Goal: Task Accomplishment & Management: Complete application form

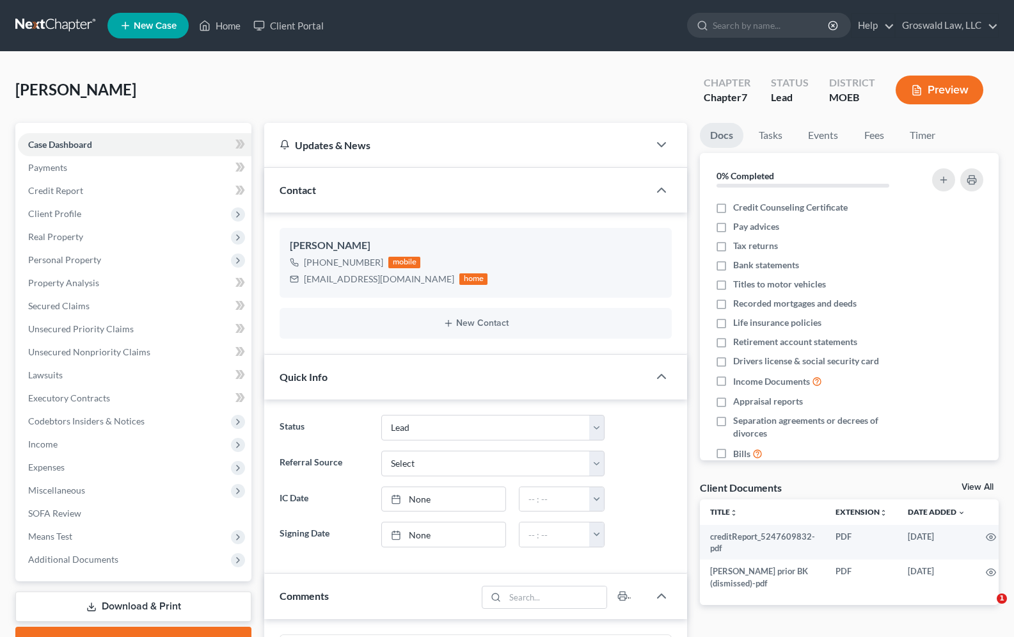
select select "10"
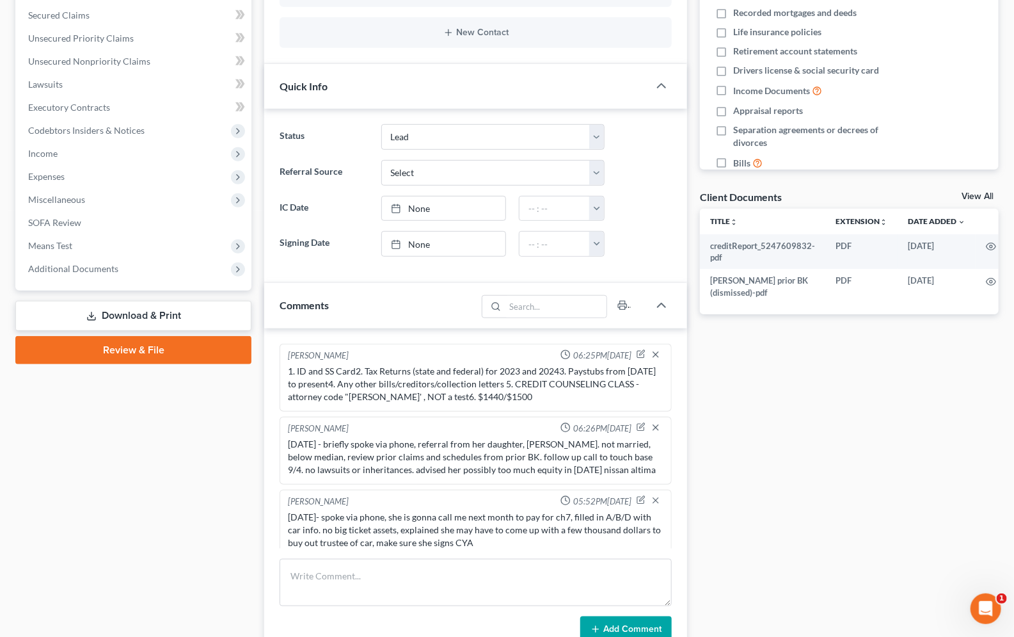
scroll to position [8, 0]
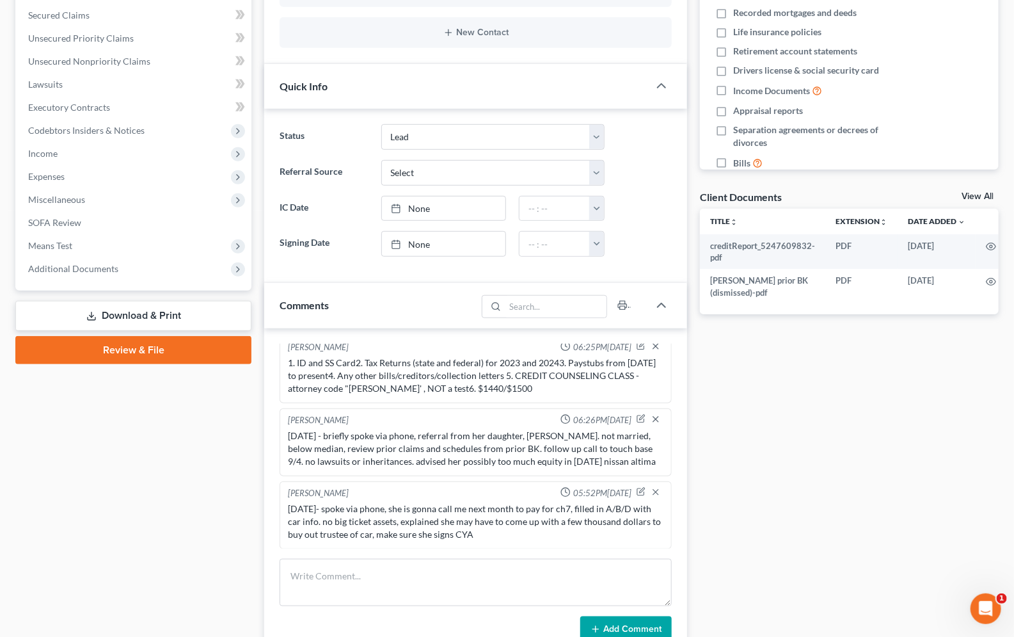
click at [872, 488] on div "Docs Tasks Events Fees Timer 0% Completed Nothing here yet! Credit Counseling C…" at bounding box center [849, 312] width 312 height 961
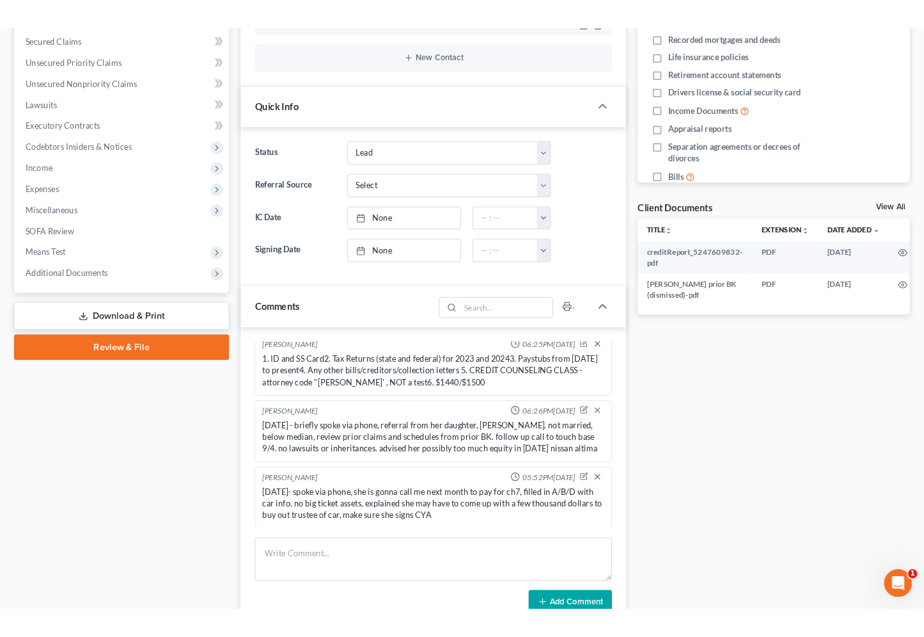
scroll to position [0, 0]
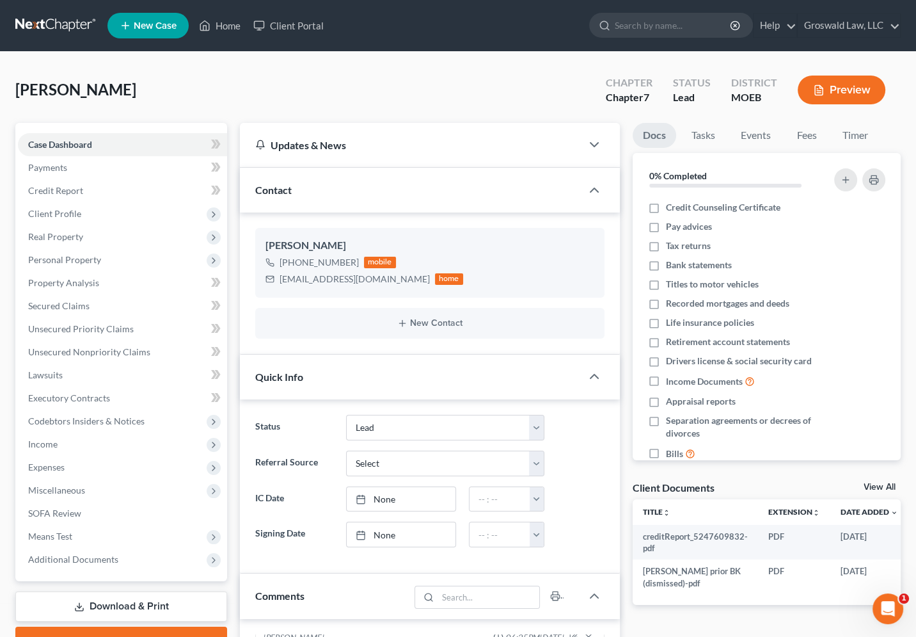
click at [136, 29] on span "New Case" at bounding box center [155, 26] width 43 height 10
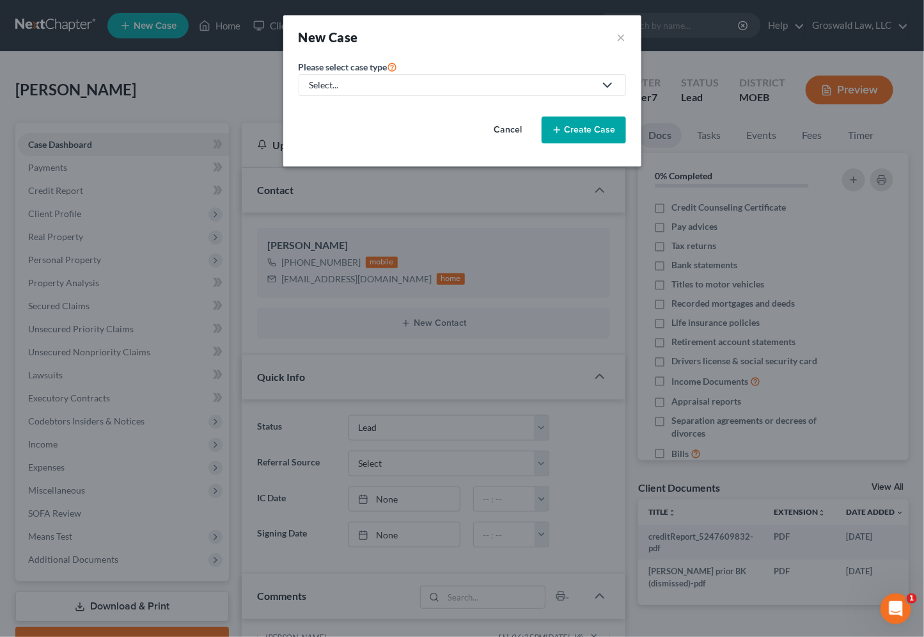
click at [365, 79] on div "Select..." at bounding box center [452, 85] width 285 height 13
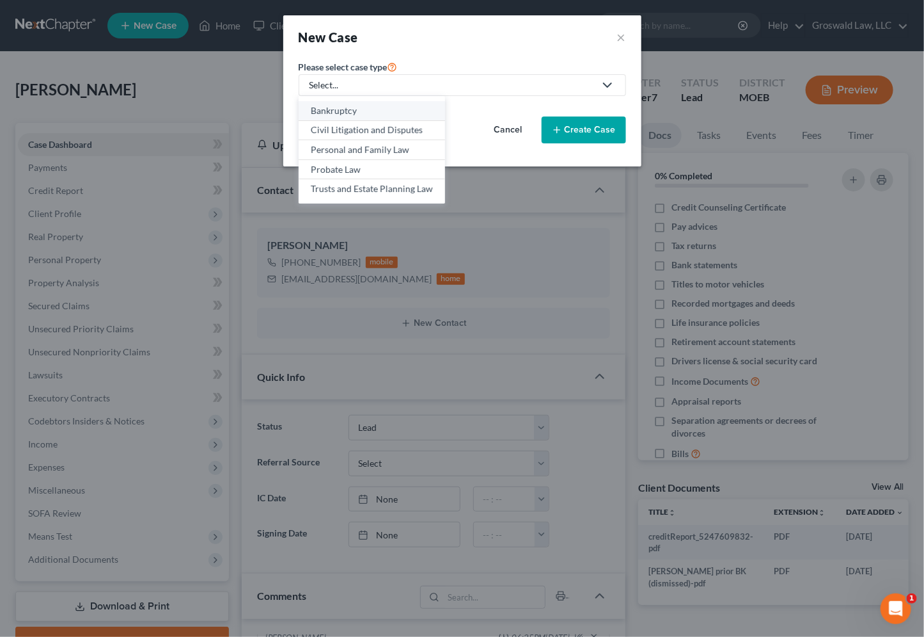
click at [377, 117] on link "Bankruptcy" at bounding box center [372, 111] width 146 height 20
select select "45"
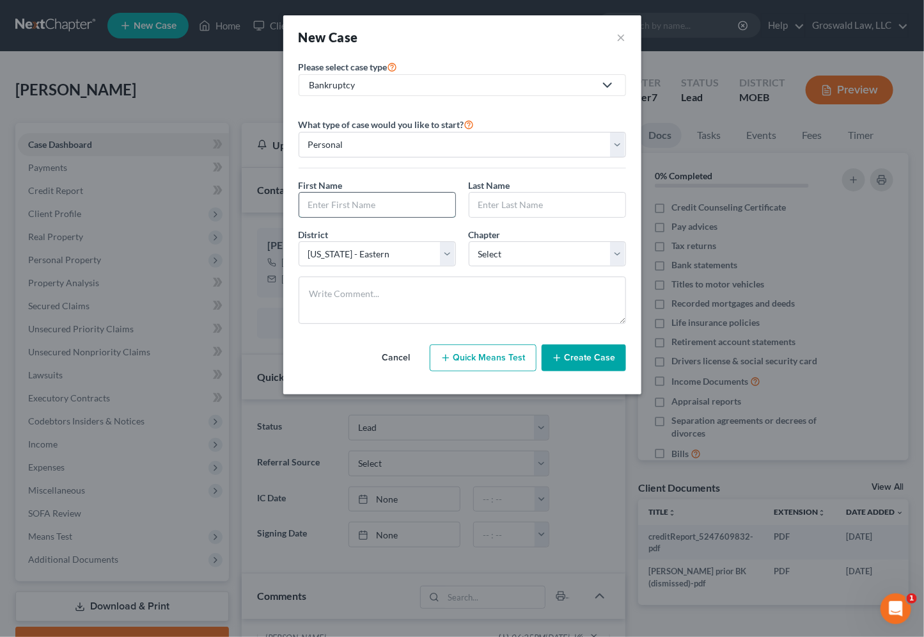
click at [341, 200] on input "text" at bounding box center [377, 205] width 156 height 24
type input "[PERSON_NAME]"
select select "0"
click at [574, 360] on button "Create Case" at bounding box center [584, 357] width 84 height 27
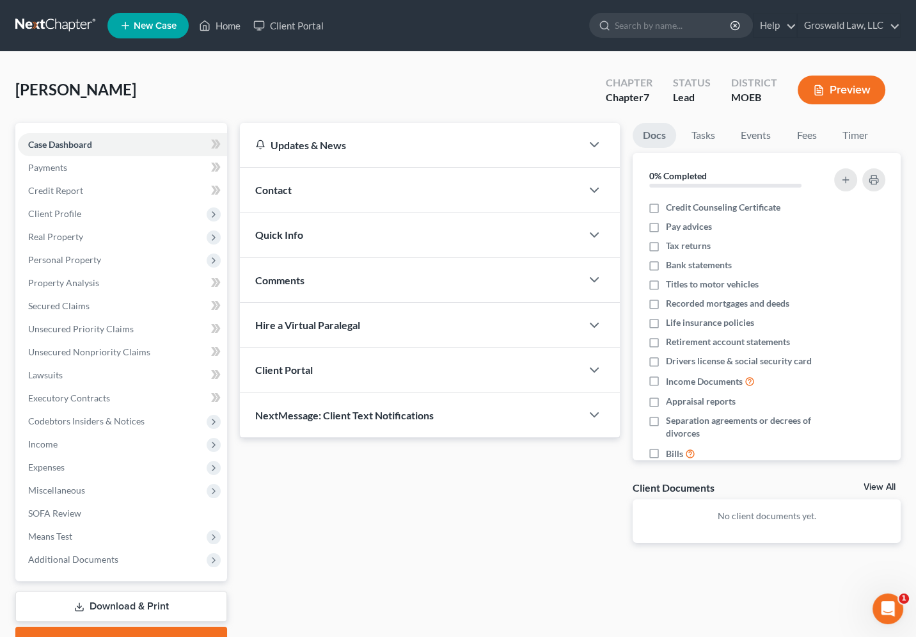
click at [546, 516] on div "Updates & News × [US_STATE] [GEOGRAPHIC_DATA] Notes: Take a look at NextChapter…" at bounding box center [429, 343] width 393 height 440
drag, startPoint x: 329, startPoint y: 182, endPoint x: 337, endPoint y: 199, distance: 18.3
click at [329, 182] on div "Contact" at bounding box center [411, 190] width 342 height 44
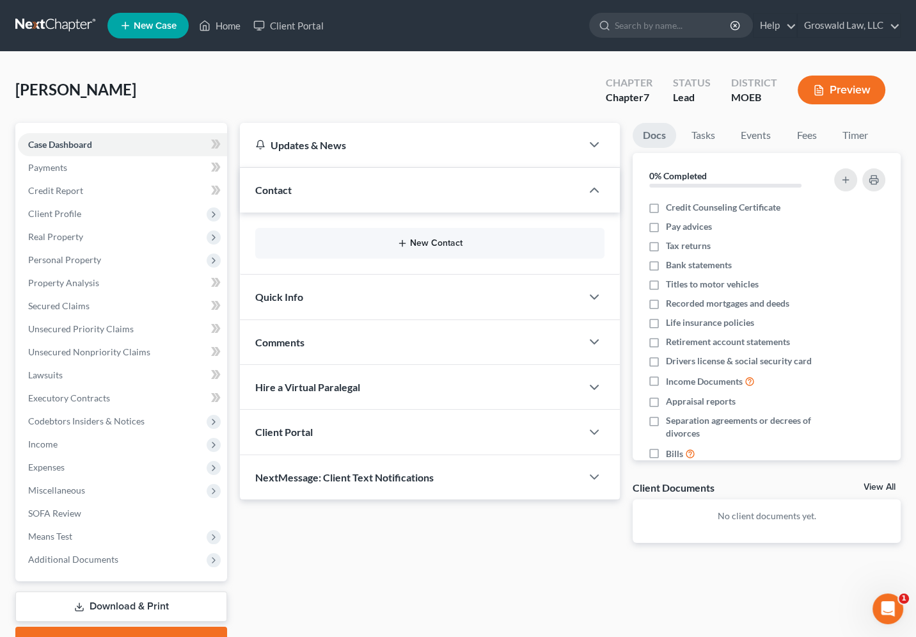
click at [434, 244] on button "New Contact" at bounding box center [429, 243] width 329 height 10
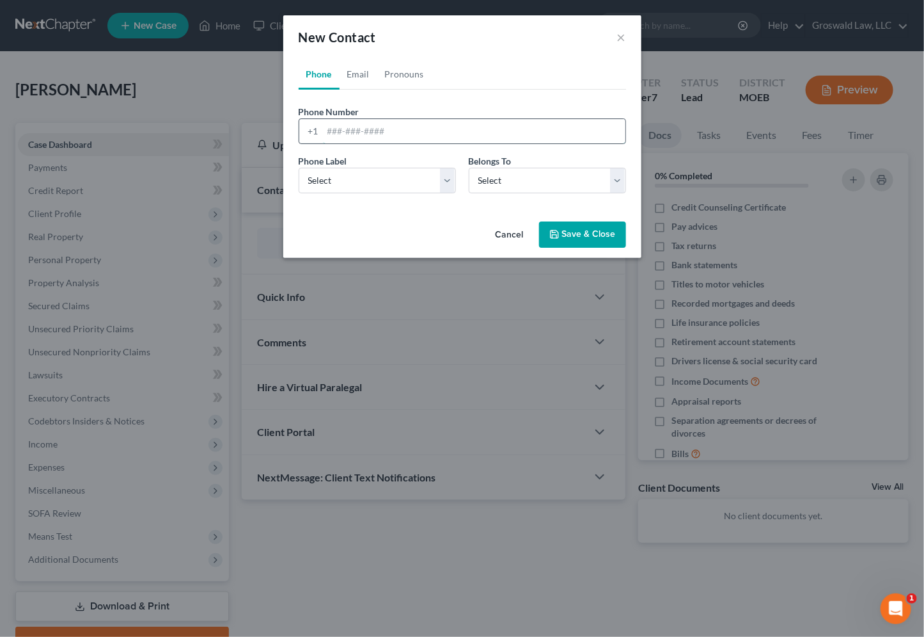
drag, startPoint x: 409, startPoint y: 131, endPoint x: 411, endPoint y: 118, distance: 12.9
click at [409, 131] on input "tel" at bounding box center [474, 131] width 303 height 24
paste input "322-8299"
type input "[PHONE_NUMBER]"
select select "0"
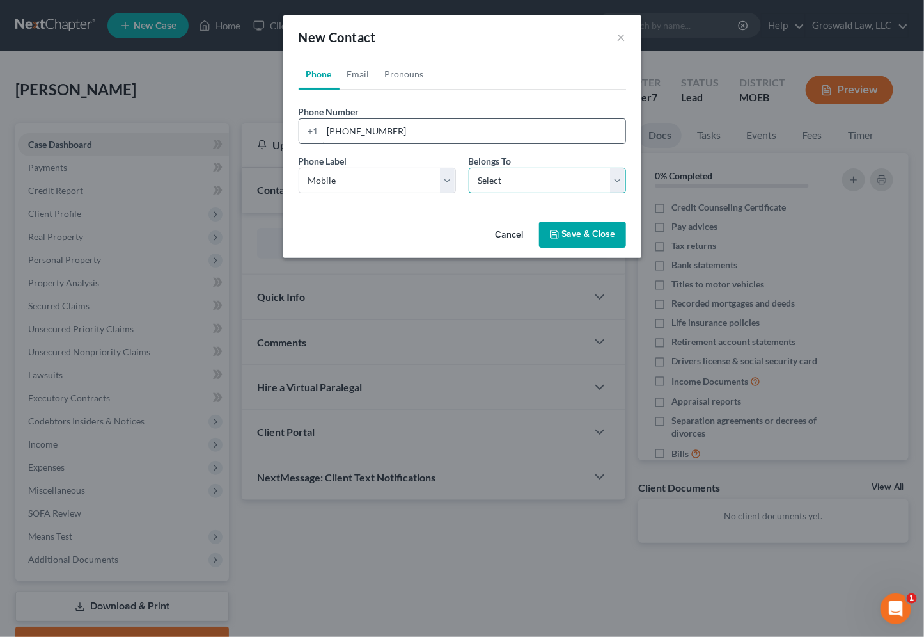
select select "0"
drag, startPoint x: 539, startPoint y: 74, endPoint x: 353, endPoint y: 84, distance: 186.4
click at [539, 74] on ul "Phone Email Pronouns" at bounding box center [463, 74] width 328 height 31
click at [365, 68] on link "Email" at bounding box center [359, 74] width 38 height 31
drag, startPoint x: 354, startPoint y: 135, endPoint x: 357, endPoint y: 170, distance: 35.3
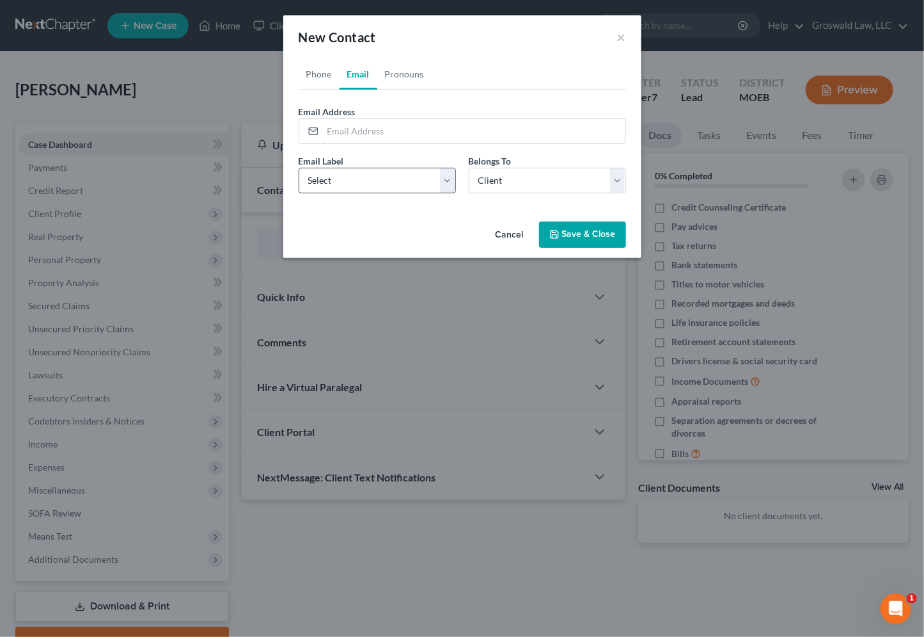
click at [354, 135] on input "email" at bounding box center [474, 131] width 303 height 24
paste input "[EMAIL_ADDRESS][DOMAIN_NAME]"
type input "[EMAIL_ADDRESS][DOMAIN_NAME]"
drag, startPoint x: 359, startPoint y: 181, endPoint x: 358, endPoint y: 189, distance: 8.4
click at [359, 181] on select "Select Home Work Other" at bounding box center [377, 181] width 157 height 26
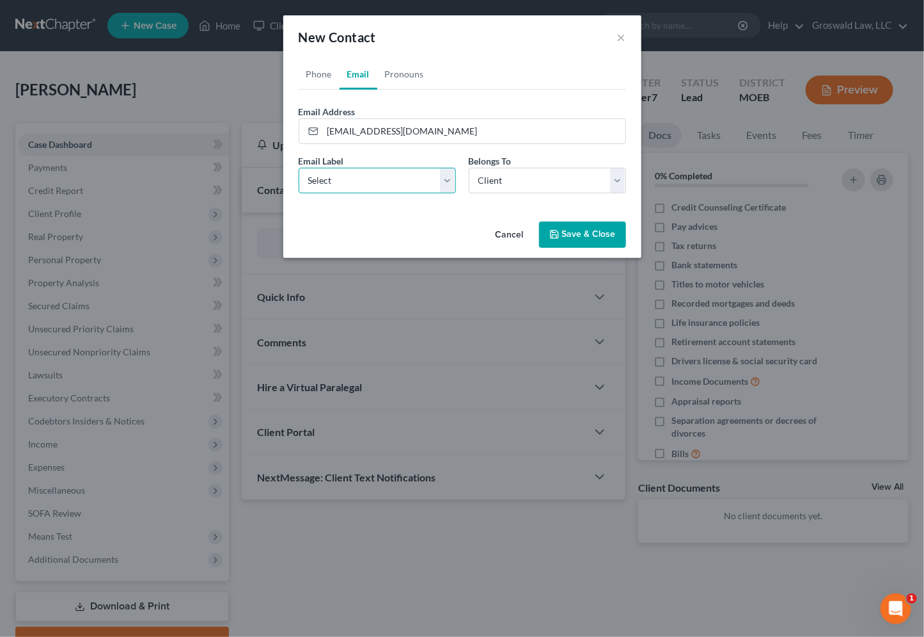
select select "0"
click at [299, 168] on select "Select Home Work Other" at bounding box center [377, 181] width 157 height 26
click at [589, 239] on button "Save & Close" at bounding box center [582, 234] width 87 height 27
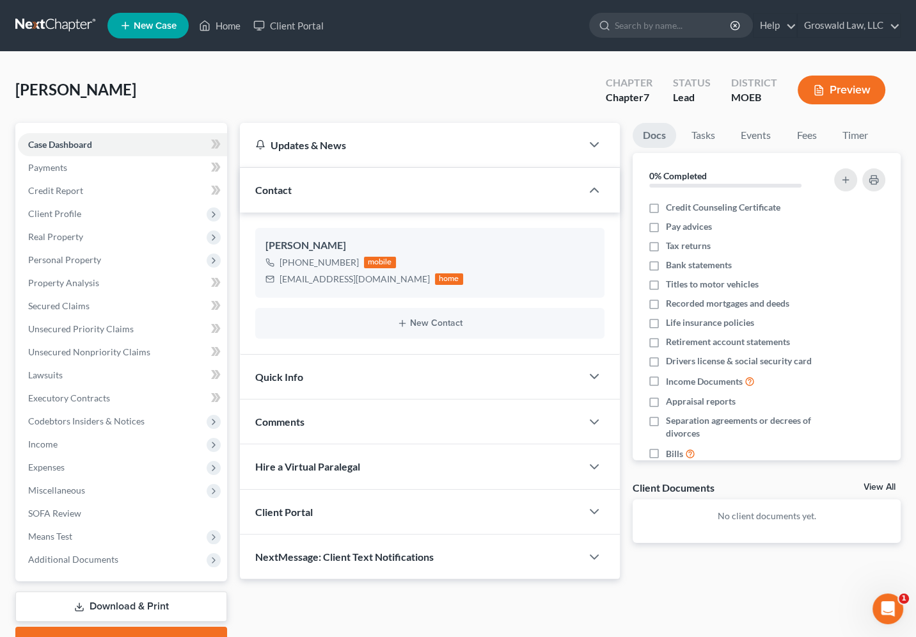
click at [24, 90] on span "[PERSON_NAME]" at bounding box center [75, 89] width 121 height 19
drag, startPoint x: 65, startPoint y: 209, endPoint x: 100, endPoint y: 255, distance: 57.6
click at [65, 209] on span "Client Profile" at bounding box center [54, 213] width 53 height 11
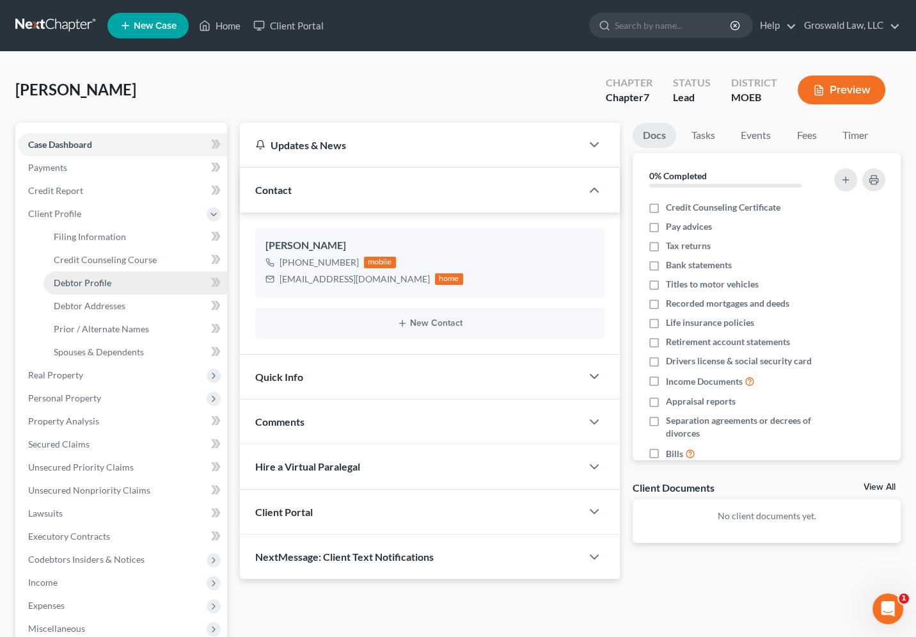
click at [102, 274] on link "Debtor Profile" at bounding box center [136, 282] width 184 height 23
select select "0"
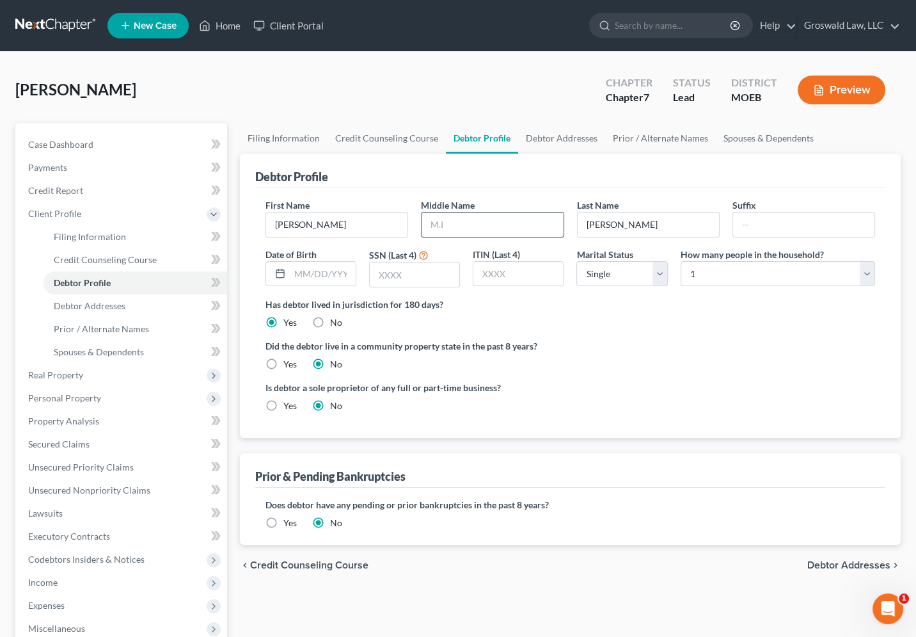
drag, startPoint x: 486, startPoint y: 223, endPoint x: 472, endPoint y: 212, distance: 17.3
click at [484, 223] on input "text" at bounding box center [492, 224] width 141 height 24
type input "M."
type input "[DATE]"
type input "5651"
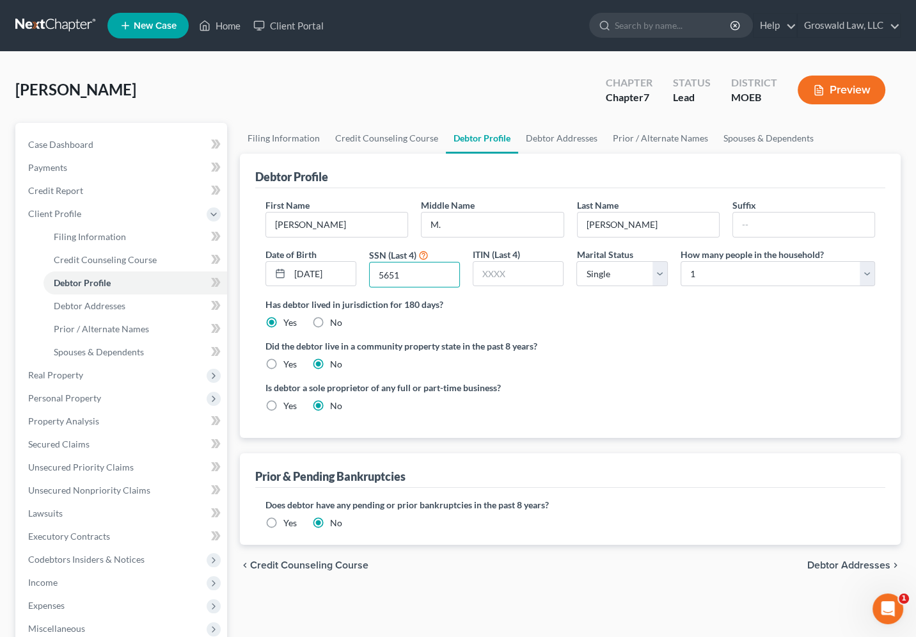
drag, startPoint x: 626, startPoint y: 359, endPoint x: 626, endPoint y: 3, distance: 356.3
click at [626, 353] on div "Did the debtor live in a community property state in the past 8 years? Yes No" at bounding box center [570, 354] width 610 height 31
drag, startPoint x: 567, startPoint y: 133, endPoint x: 1, endPoint y: 142, distance: 566.9
click at [566, 133] on link "Debtor Addresses" at bounding box center [561, 138] width 87 height 31
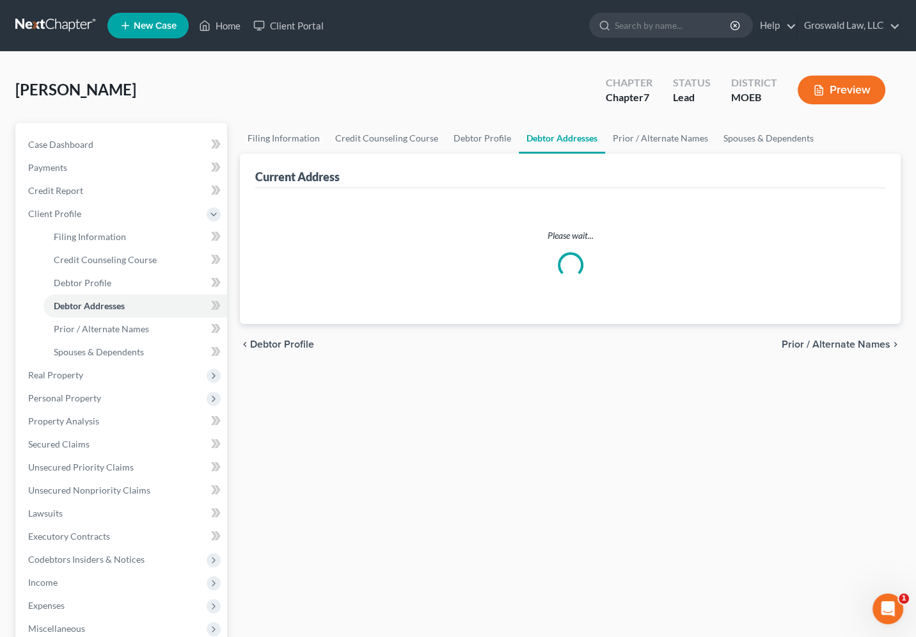
select select "0"
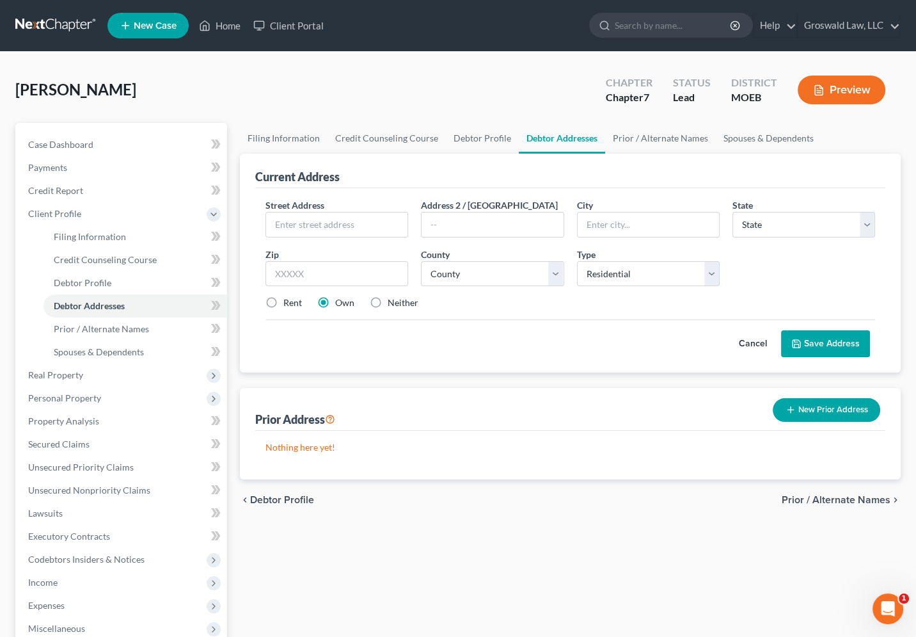
click at [583, 441] on p "Nothing here yet!" at bounding box center [570, 447] width 610 height 13
click at [347, 222] on input "text" at bounding box center [336, 224] width 141 height 24
type input "[STREET_ADDRESS]"
type input "63011"
type input "Ballwin"
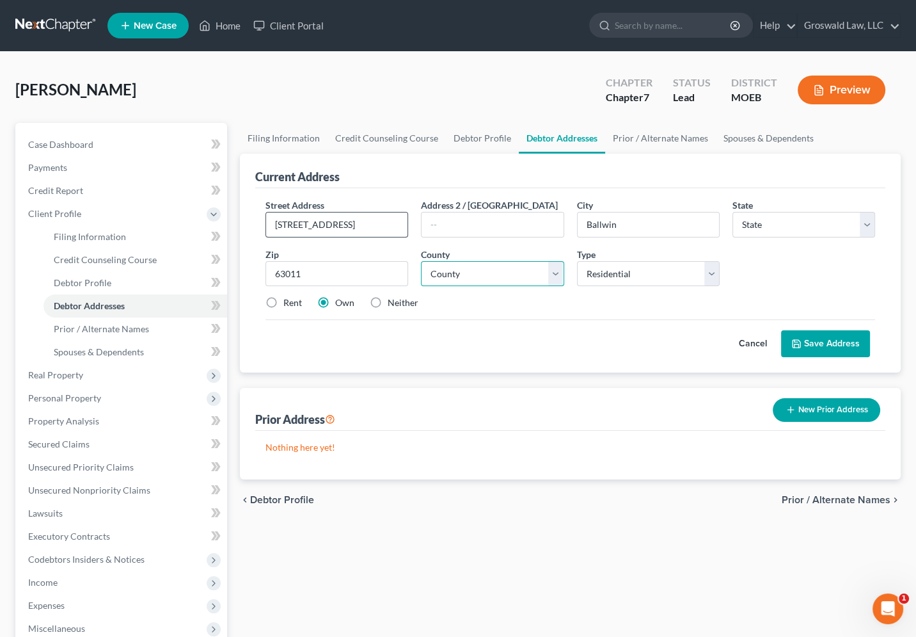
select select "26"
select select "100"
click at [283, 300] on label "Rent" at bounding box center [292, 302] width 19 height 13
click at [289, 300] on input "Rent" at bounding box center [293, 300] width 8 height 8
radio input "true"
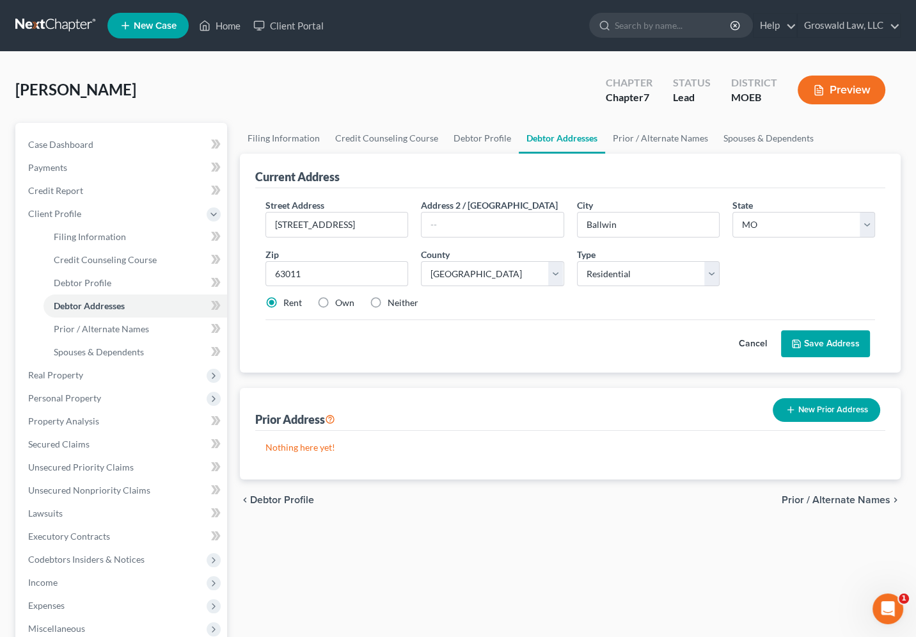
click at [833, 335] on button "Save Address" at bounding box center [825, 343] width 89 height 27
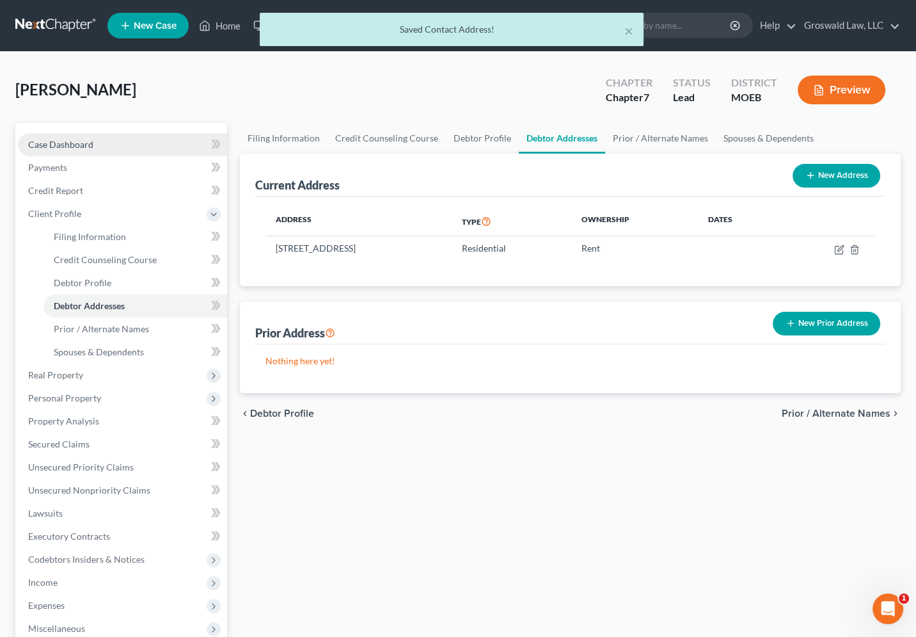
click at [110, 151] on link "Case Dashboard" at bounding box center [122, 144] width 209 height 23
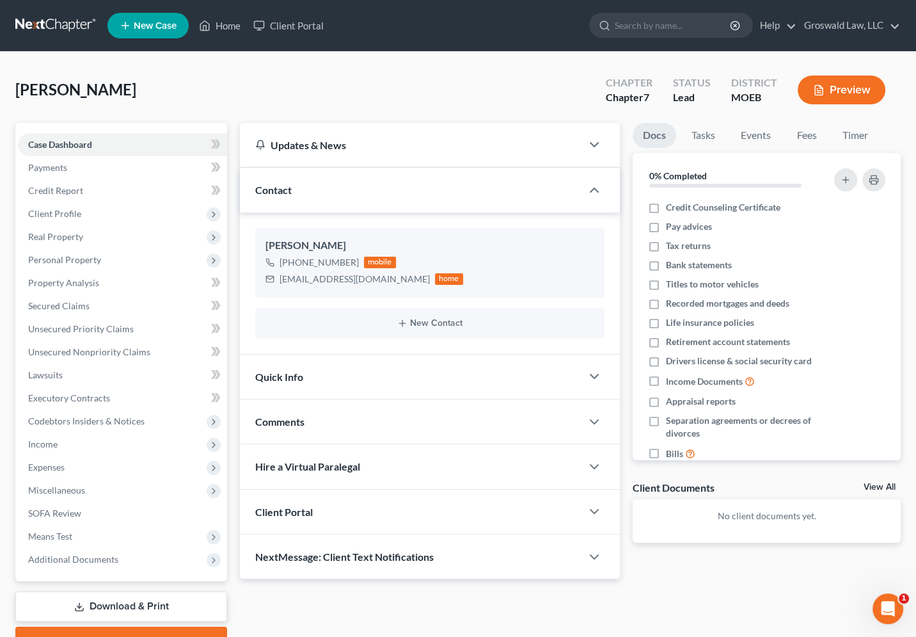
drag, startPoint x: 664, startPoint y: 556, endPoint x: 15, endPoint y: 344, distance: 683.0
click at [663, 556] on div "Docs Tasks Events Fees Timer 0% Completed Nothing here yet! Credit Counseling C…" at bounding box center [766, 351] width 281 height 457
drag, startPoint x: 70, startPoint y: 445, endPoint x: 76, endPoint y: 458, distance: 14.6
click at [70, 445] on span "Income" at bounding box center [122, 443] width 209 height 23
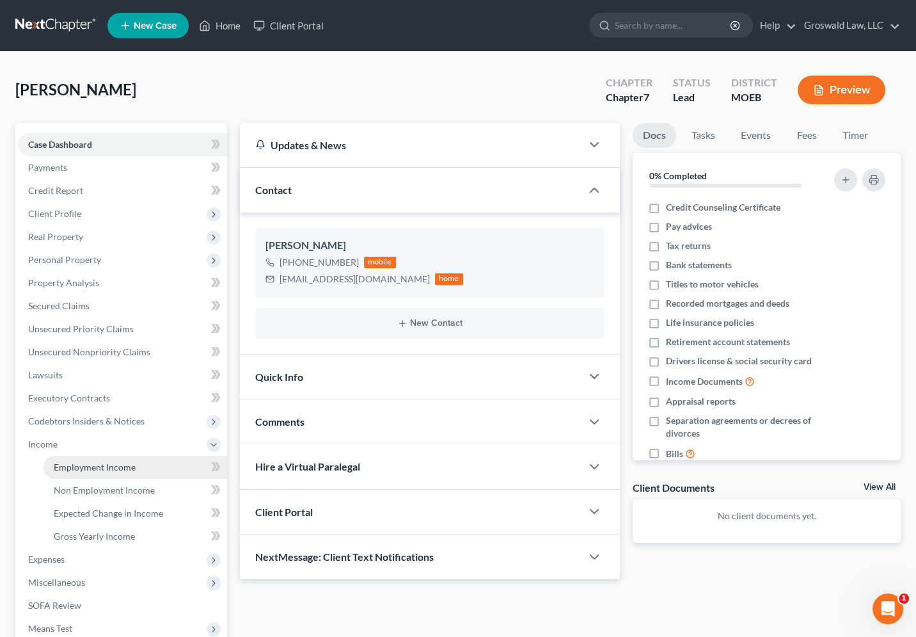
click at [98, 468] on span "Employment Income" at bounding box center [95, 466] width 82 height 11
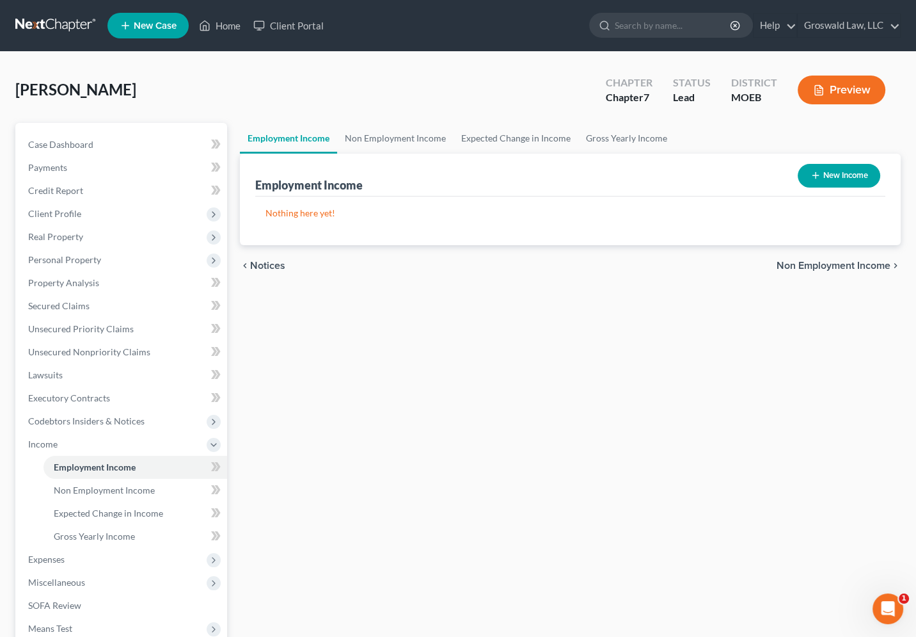
click at [844, 177] on button "New Income" at bounding box center [839, 176] width 83 height 24
select select "0"
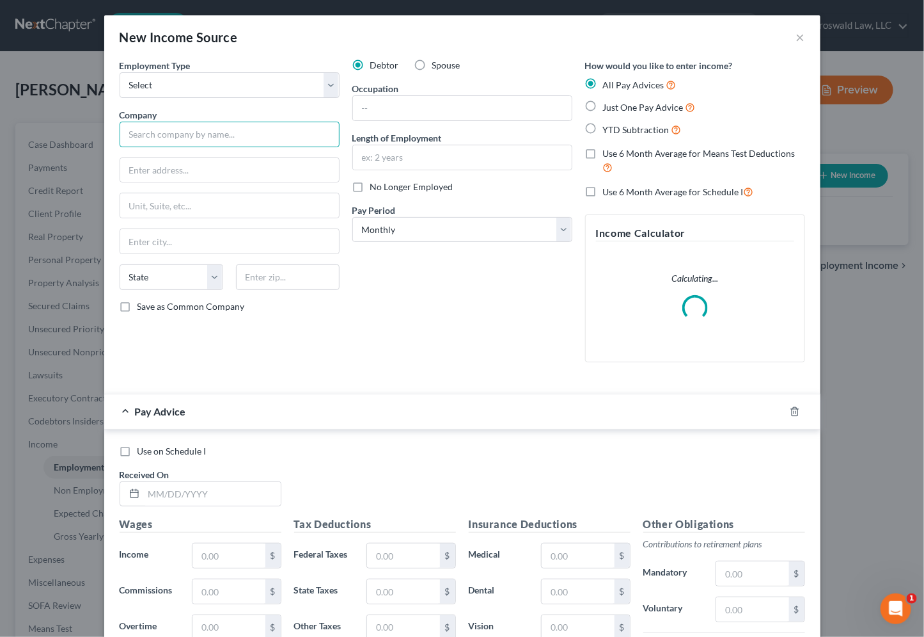
click at [208, 129] on input "text" at bounding box center [230, 135] width 220 height 26
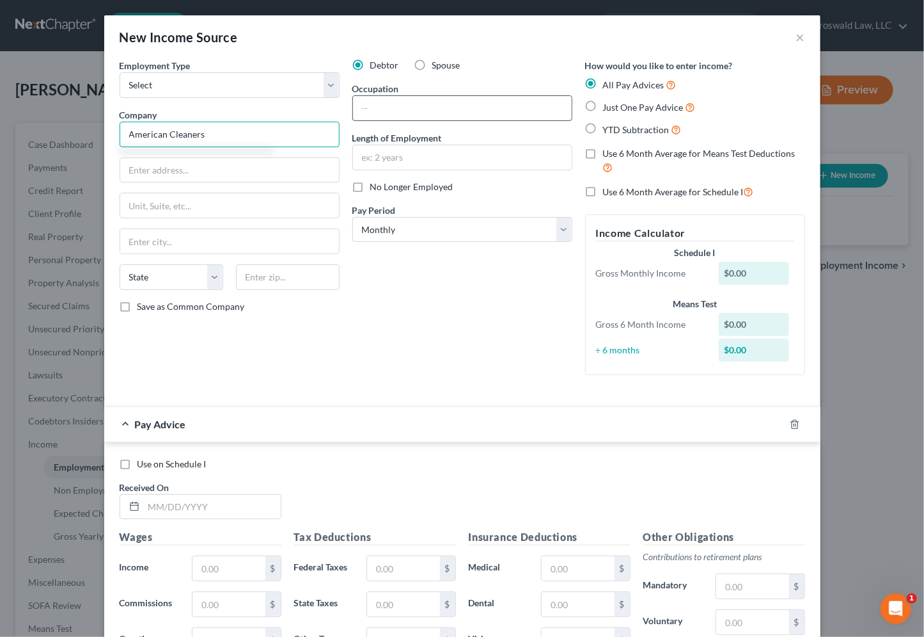
type input "American Cleaners"
click at [415, 106] on input "text" at bounding box center [462, 108] width 219 height 24
type input "Customer Service"
type input "2017 to present"
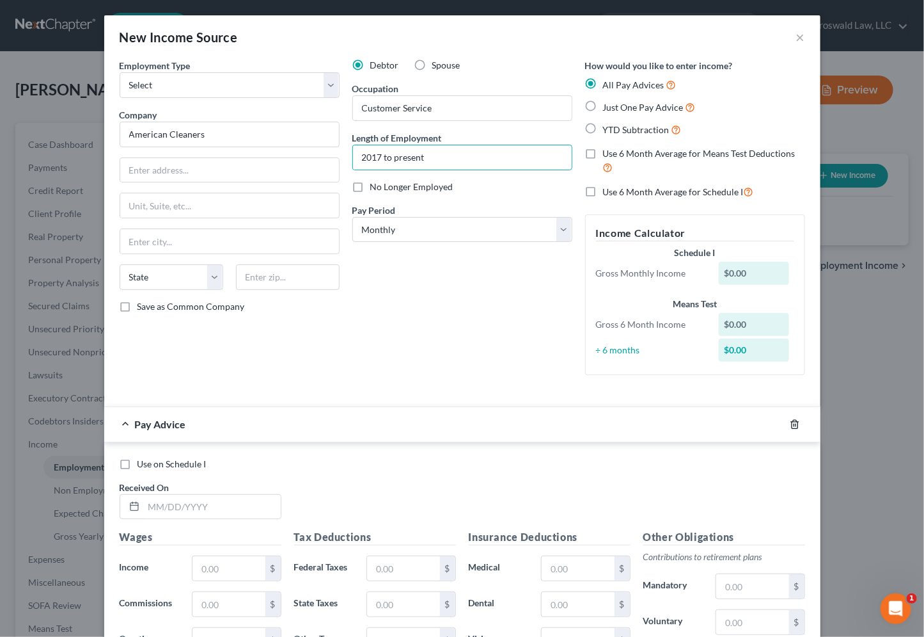
click at [796, 423] on line "button" at bounding box center [796, 424] width 0 height 3
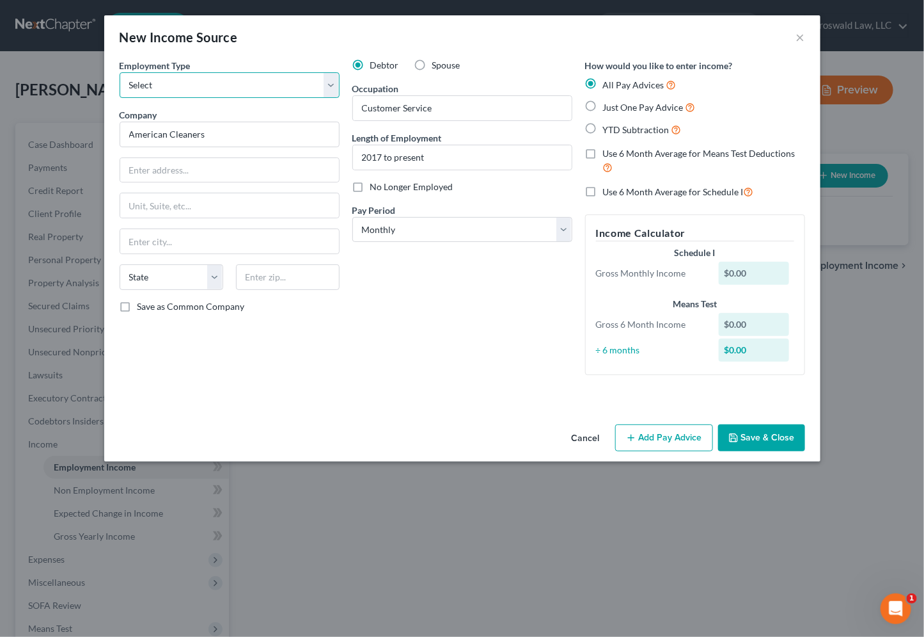
drag, startPoint x: 214, startPoint y: 81, endPoint x: 209, endPoint y: 95, distance: 15.0
click at [214, 81] on select "Select Full or [DEMOGRAPHIC_DATA] Employment Self Employment" at bounding box center [230, 85] width 220 height 26
select select "0"
click at [120, 72] on select "Select Full or [DEMOGRAPHIC_DATA] Employment Self Employment" at bounding box center [230, 85] width 220 height 26
click at [766, 434] on button "Save & Close" at bounding box center [761, 437] width 87 height 27
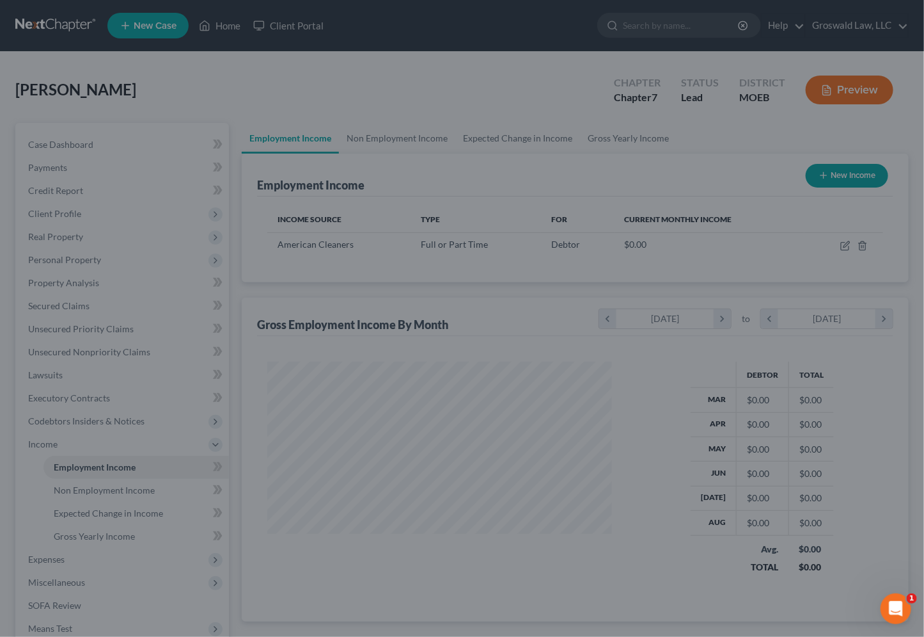
scroll to position [639488, 639346]
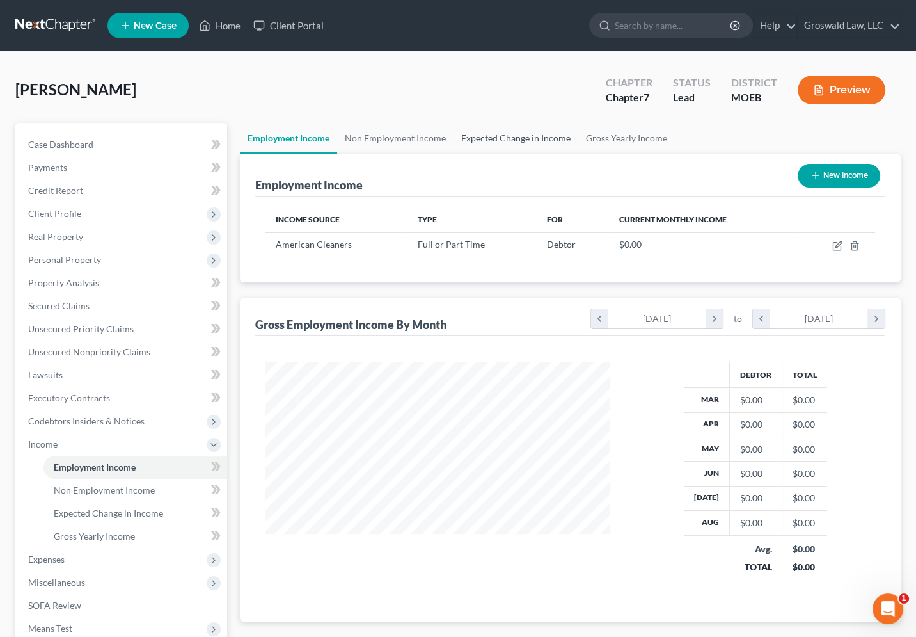
drag, startPoint x: 554, startPoint y: 103, endPoint x: 486, endPoint y: 143, distance: 78.6
click at [554, 103] on div "[PERSON_NAME] Upgraded Chapter Chapter 7 Status Lead District MOEB Preview" at bounding box center [457, 95] width 885 height 56
drag, startPoint x: 83, startPoint y: 257, endPoint x: 90, endPoint y: 268, distance: 13.0
click at [83, 257] on span "Personal Property" at bounding box center [64, 259] width 73 height 11
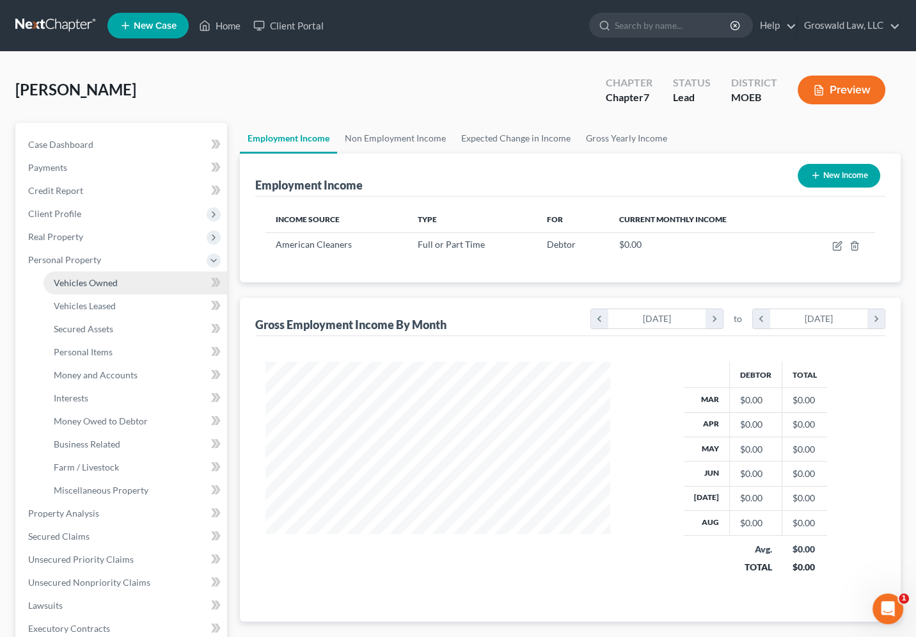
click at [97, 277] on span "Vehicles Owned" at bounding box center [86, 282] width 64 height 11
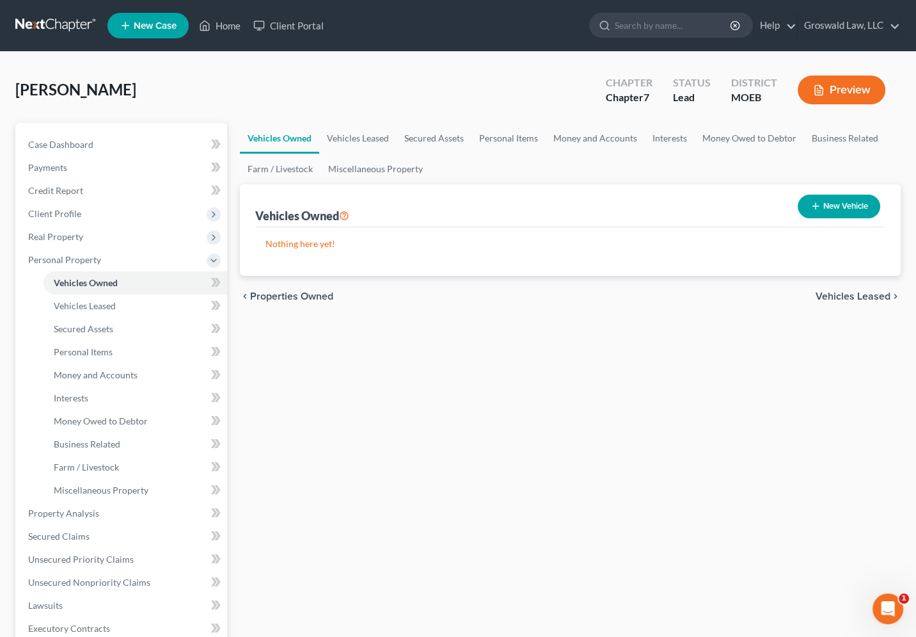
click at [820, 206] on button "New Vehicle" at bounding box center [839, 206] width 83 height 24
select select "0"
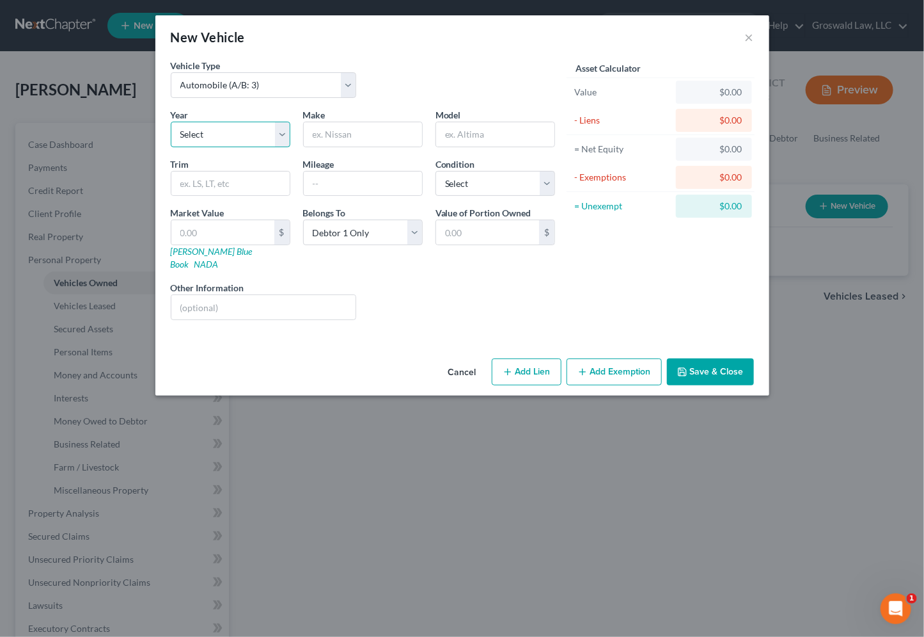
click at [216, 141] on select "Select 2026 2025 2024 2023 2022 2021 2020 2019 2018 2017 2016 2015 2014 2013 20…" at bounding box center [231, 135] width 120 height 26
select select "8"
click at [171, 122] on select "Select 2026 2025 2024 2023 2022 2021 2020 2019 2018 2017 2016 2015 2014 2013 20…" at bounding box center [231, 135] width 120 height 26
drag, startPoint x: 358, startPoint y: 133, endPoint x: 365, endPoint y: 118, distance: 16.9
click at [358, 130] on input "text" at bounding box center [363, 134] width 118 height 24
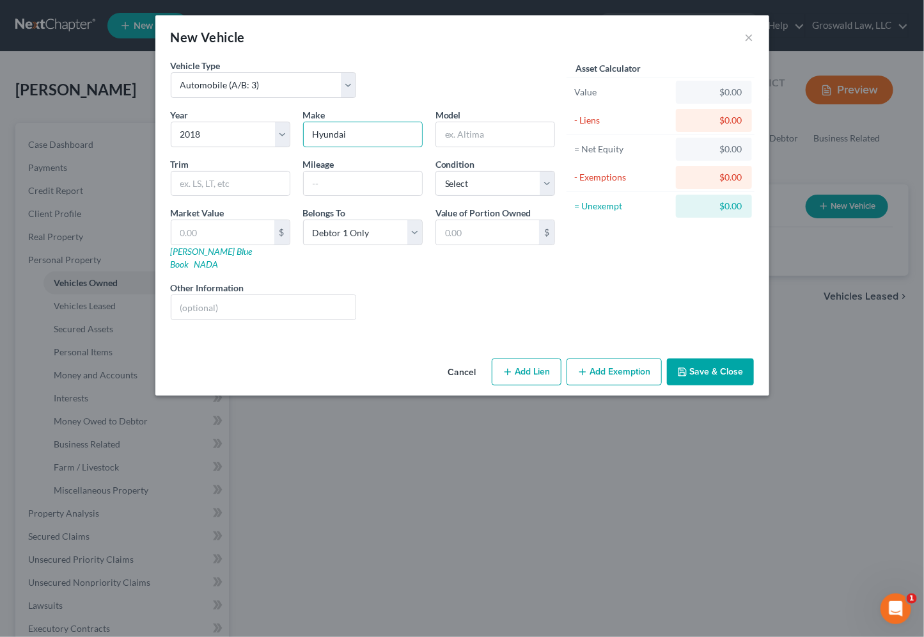
type input "Hyundai"
type input "Elantra"
click at [360, 180] on input "text" at bounding box center [363, 183] width 118 height 24
type input "113,000"
click at [520, 362] on button "Add Lien" at bounding box center [527, 371] width 70 height 27
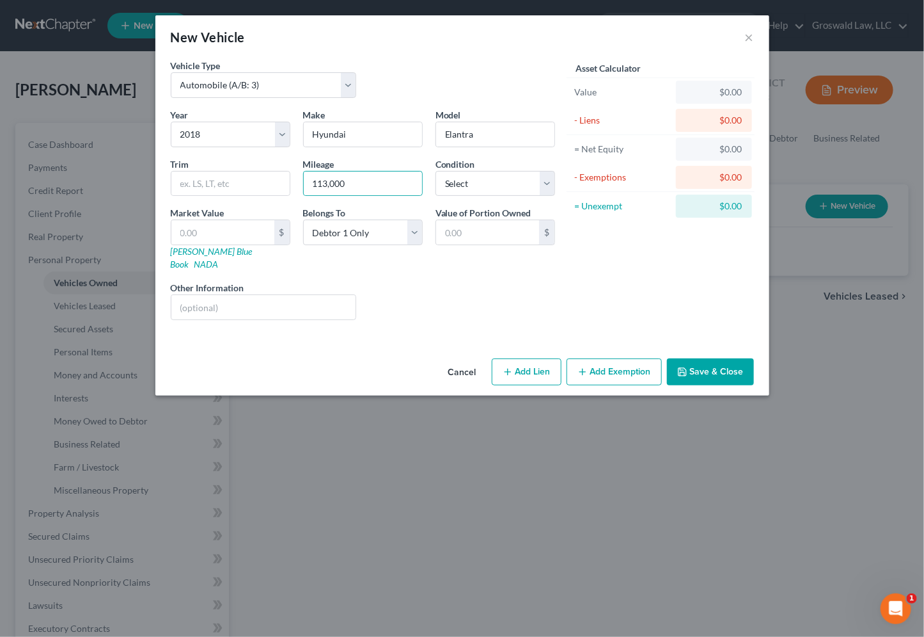
select select "0"
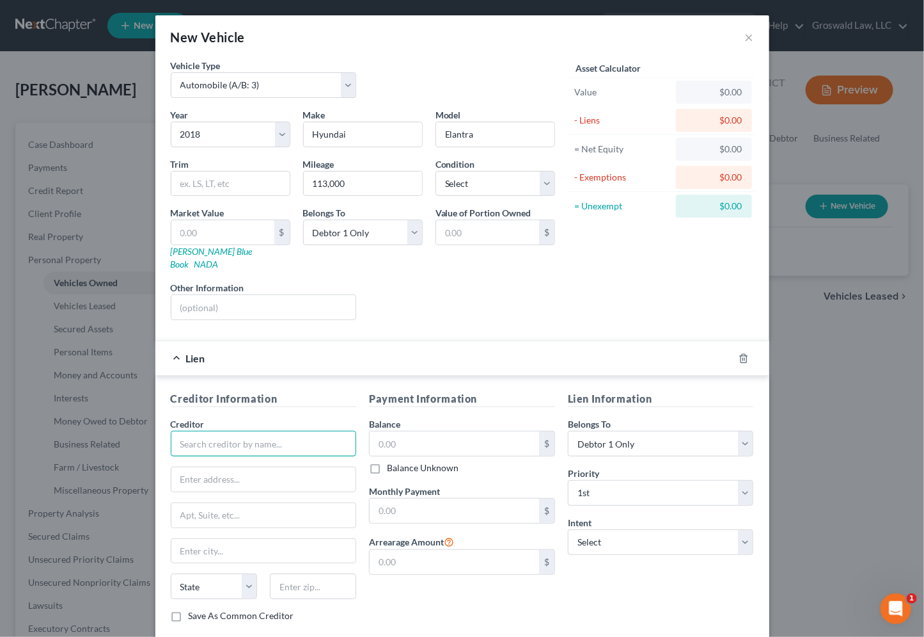
click at [230, 433] on input "text" at bounding box center [264, 444] width 186 height 26
type input "Alliance Credit Union"
click at [277, 459] on div "Alliance Credit Union" at bounding box center [247, 465] width 133 height 13
type input "[STREET_ADDRESS]"
type input "[PERSON_NAME]"
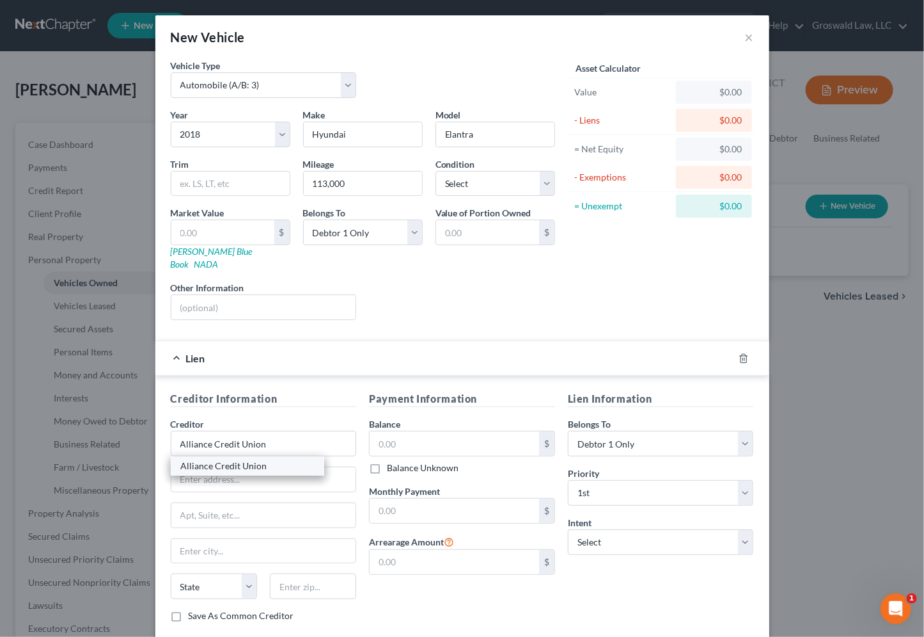
select select "26"
type input "63026"
click at [435, 431] on input "text" at bounding box center [455, 443] width 170 height 24
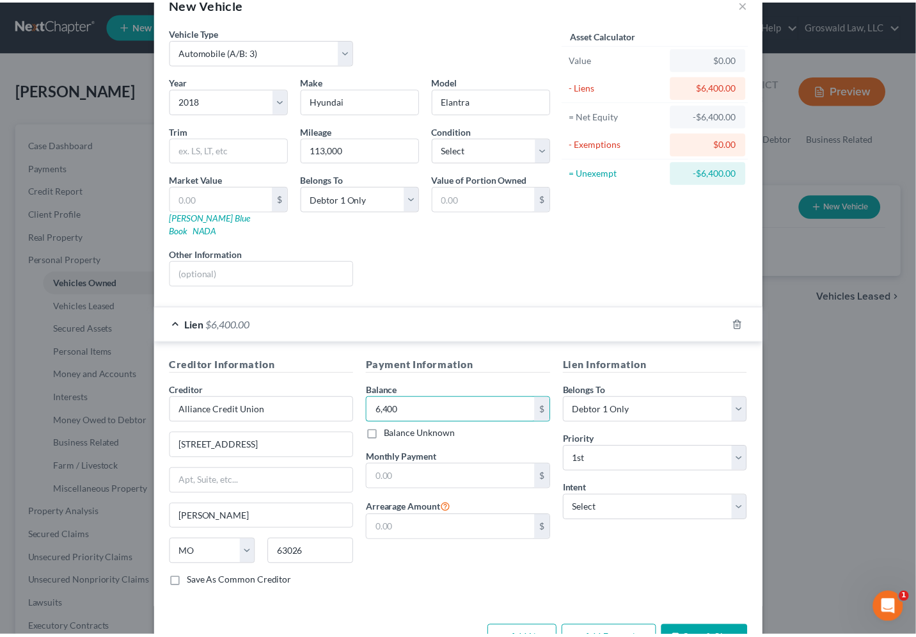
scroll to position [61, 0]
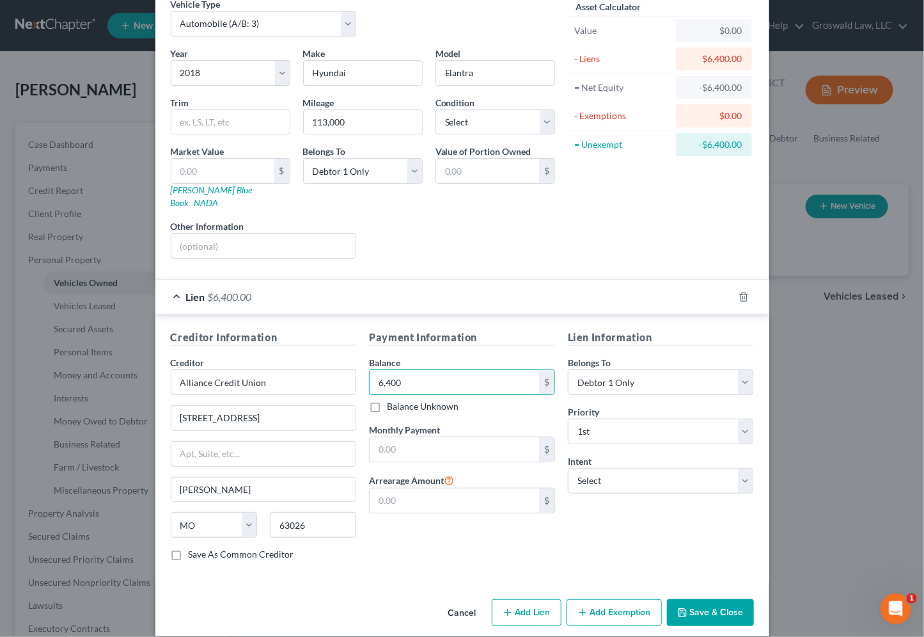
type input "6,400"
click at [710, 599] on button "Save & Close" at bounding box center [710, 612] width 87 height 27
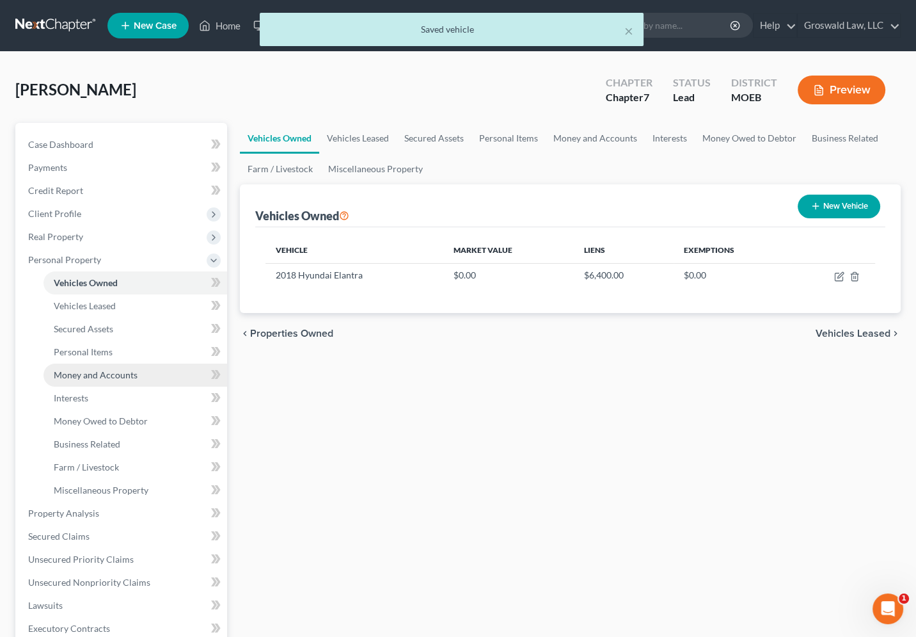
drag, startPoint x: 112, startPoint y: 376, endPoint x: 132, endPoint y: 376, distance: 19.8
click at [112, 376] on span "Money and Accounts" at bounding box center [96, 374] width 84 height 11
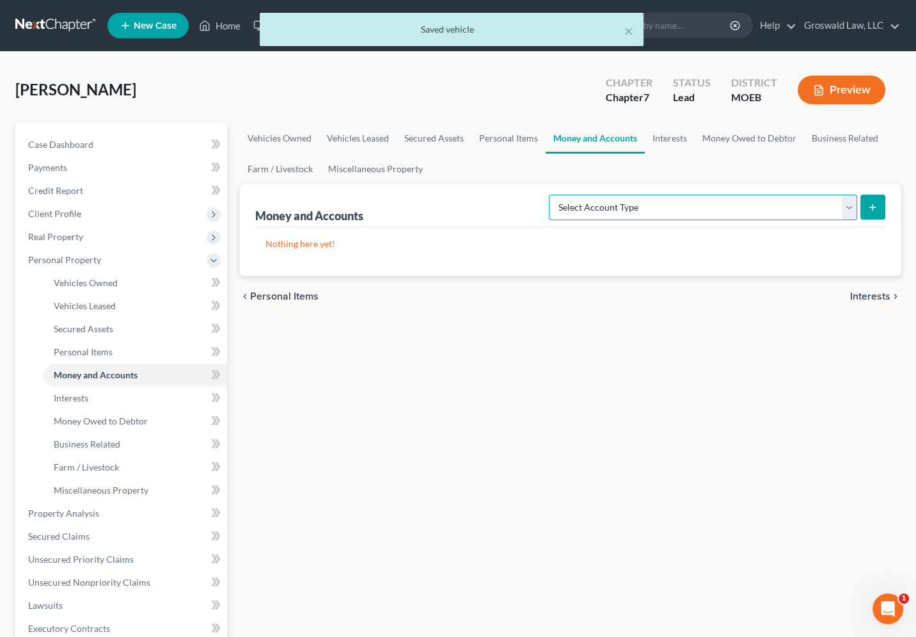
drag, startPoint x: 660, startPoint y: 205, endPoint x: 647, endPoint y: 218, distance: 17.2
click at [660, 205] on select "Select Account Type Brokerage (A/B: 18, SOFA: 20) Cash on Hand (A/B: 16) Certif…" at bounding box center [703, 207] width 308 height 26
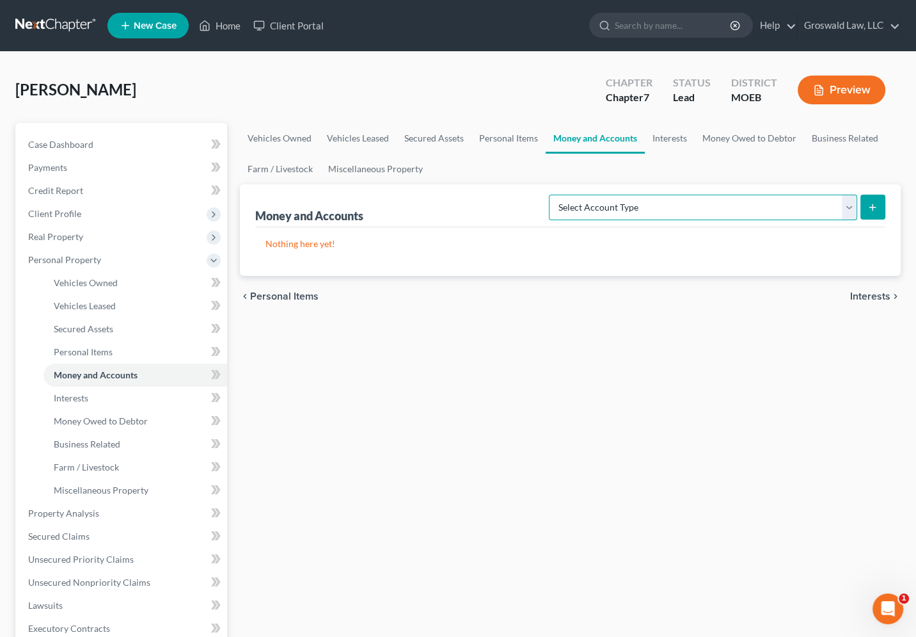
select select "checking"
click at [553, 194] on select "Select Account Type Brokerage (A/B: 18, SOFA: 20) Cash on Hand (A/B: 16) Certif…" at bounding box center [703, 207] width 308 height 26
click at [873, 211] on button "submit" at bounding box center [872, 206] width 25 height 25
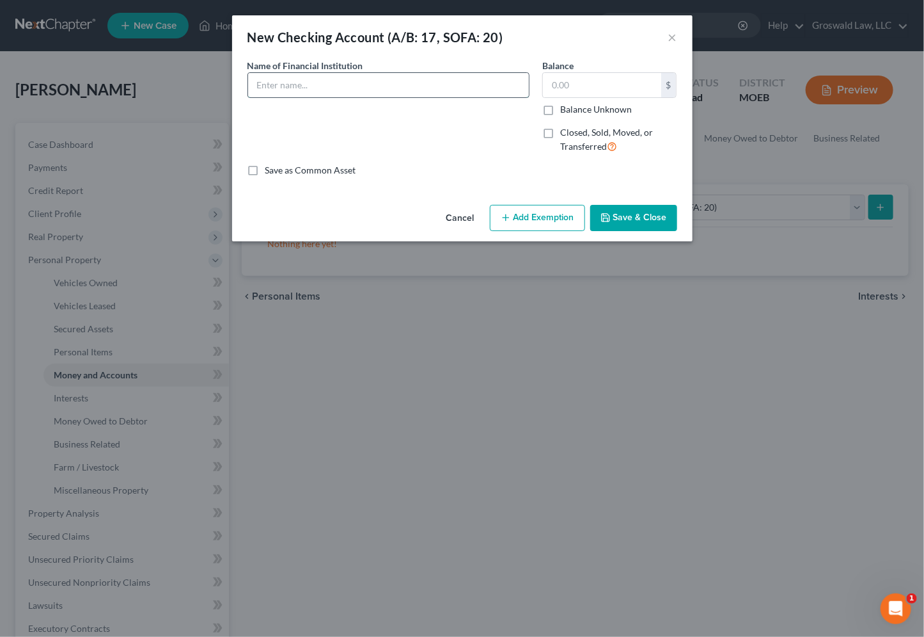
click at [336, 80] on input "text" at bounding box center [388, 85] width 281 height 24
type input "Regions"
type input "1,000"
click at [643, 222] on button "Save & Close" at bounding box center [633, 218] width 87 height 27
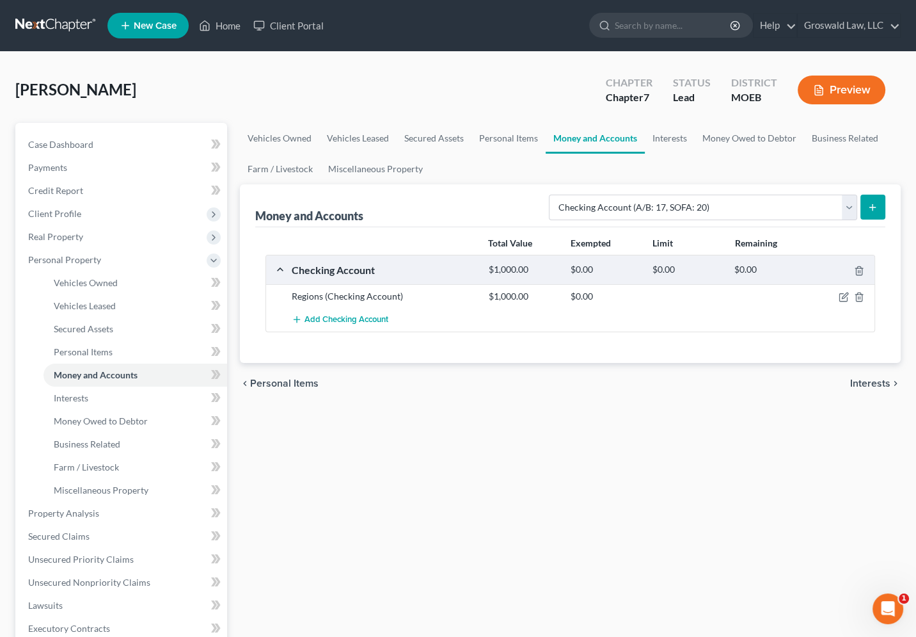
click at [637, 417] on div "Vehicles Owned Vehicles Leased Secured Assets Personal Items Money and Accounts…" at bounding box center [570, 504] width 674 height 762
click at [660, 141] on link "Interests" at bounding box center [670, 138] width 50 height 31
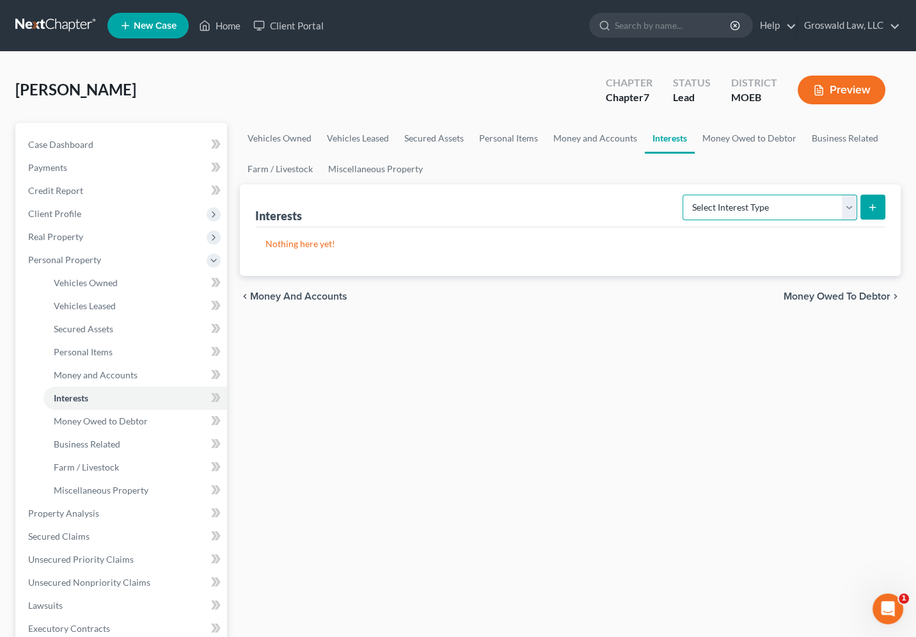
click at [724, 217] on select "Select Interest Type 401K (A/B: 21) Annuity (A/B: 23) Bond (A/B: 18) Education …" at bounding box center [770, 207] width 175 height 26
click at [622, 203] on div "Interests Select Interest Type 401K (A/B: 21) Annuity (A/B: 23) Bond (A/B: 18) …" at bounding box center [570, 205] width 630 height 43
click at [525, 134] on link "Personal Items" at bounding box center [508, 138] width 74 height 31
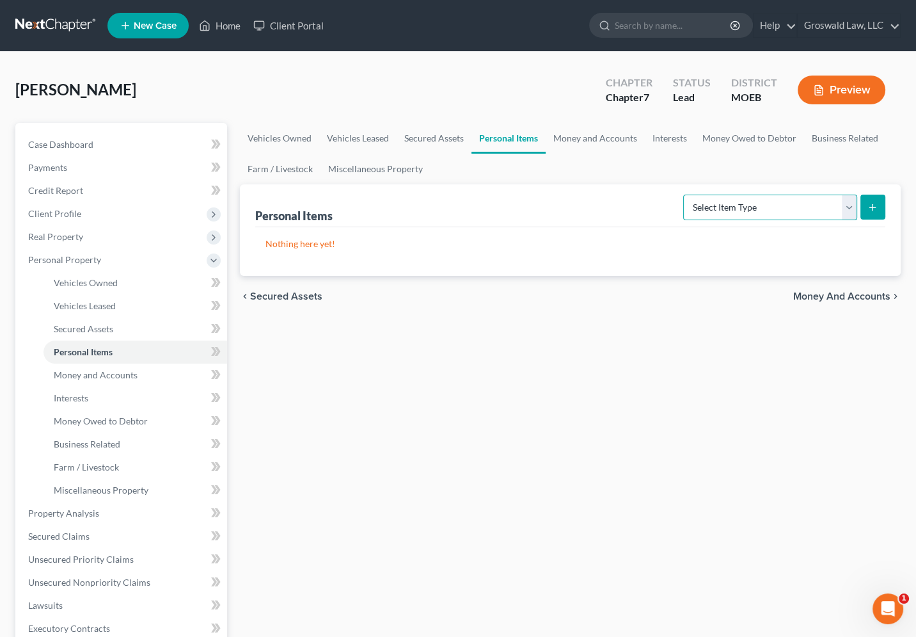
click at [773, 211] on select "Select Item Type Clothing (A/B: 11) Collectibles Of Value (A/B: 8) Electronics …" at bounding box center [770, 207] width 174 height 26
drag, startPoint x: 708, startPoint y: 140, endPoint x: 665, endPoint y: 139, distance: 42.9
click at [708, 140] on link "Money Owed to Debtor" at bounding box center [749, 138] width 109 height 31
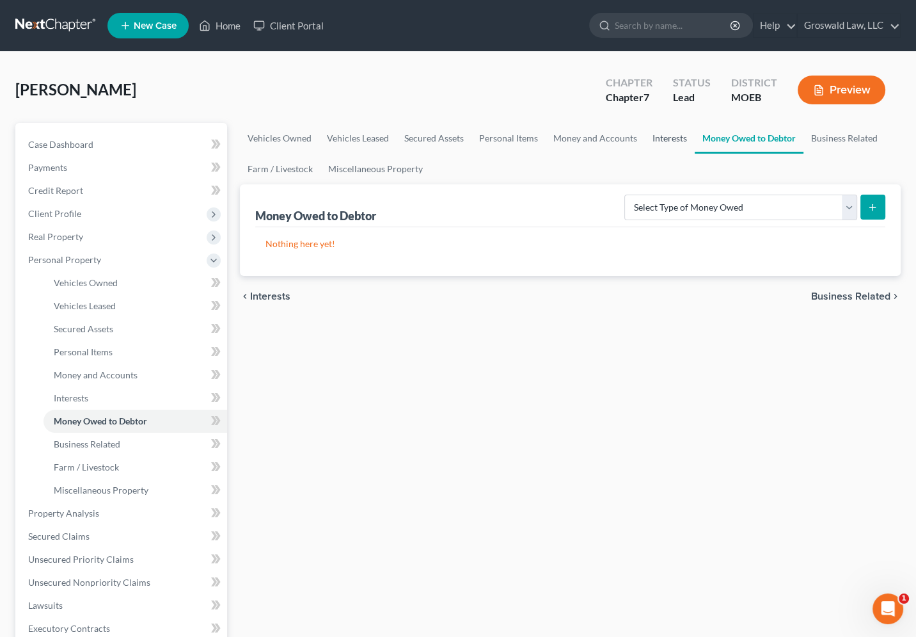
click at [672, 137] on link "Interests" at bounding box center [670, 138] width 50 height 31
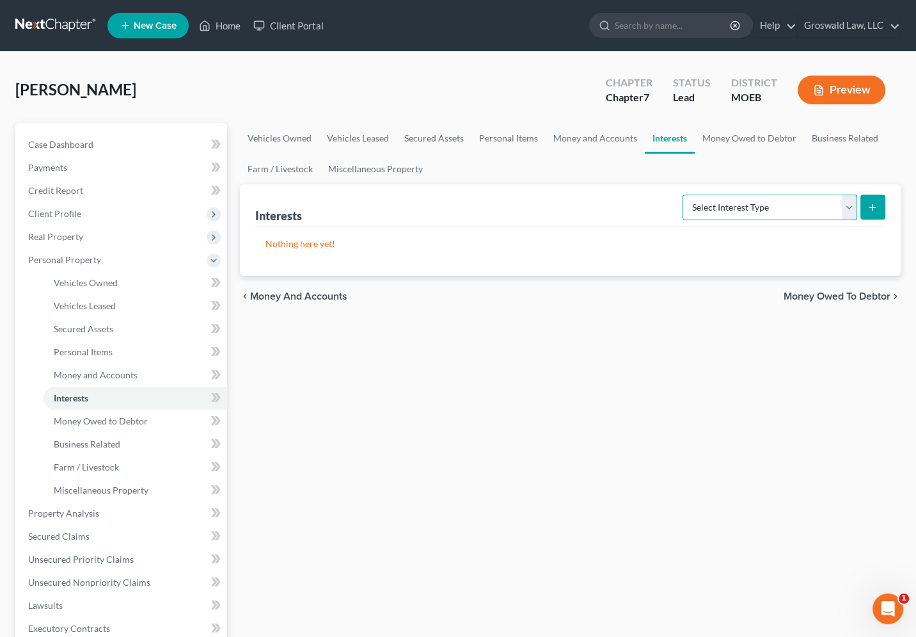
click at [721, 209] on select "Select Interest Type 401K (A/B: 21) Annuity (A/B: 23) Bond (A/B: 18) Education …" at bounding box center [770, 207] width 175 height 26
drag, startPoint x: 729, startPoint y: 139, endPoint x: 745, endPoint y: 189, distance: 52.4
click at [729, 139] on link "Money Owed to Debtor" at bounding box center [749, 138] width 109 height 31
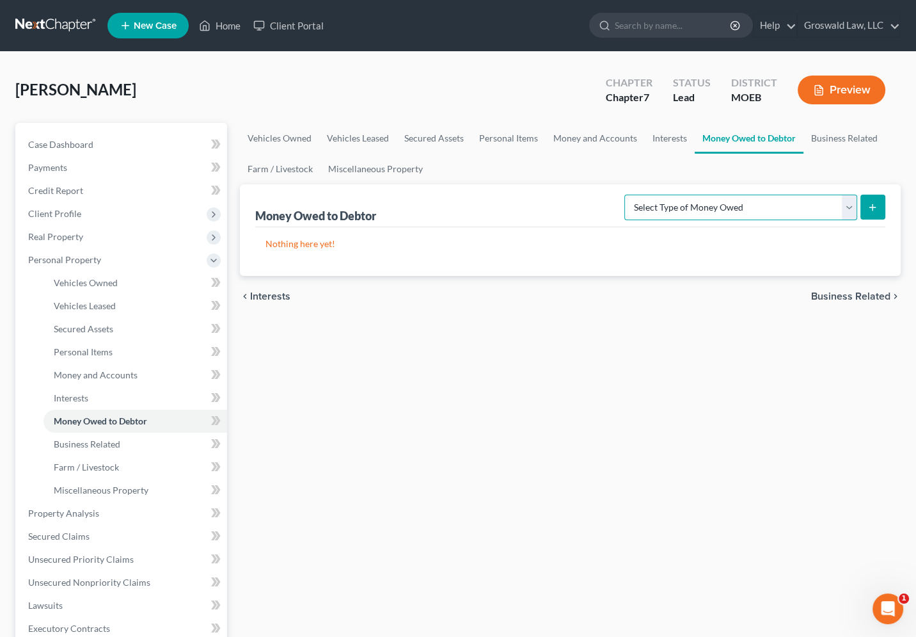
click at [745, 209] on select "Select Type of Money Owed Accounts Receivable (A/B: 38) Alimony (A/B: 29) Child…" at bounding box center [740, 207] width 233 height 26
select select "claims_against_third_parties"
click at [627, 194] on select "Select Type of Money Owed Accounts Receivable (A/B: 38) Alimony (A/B: 29) Child…" at bounding box center [740, 207] width 233 height 26
click at [873, 200] on button "submit" at bounding box center [872, 206] width 25 height 25
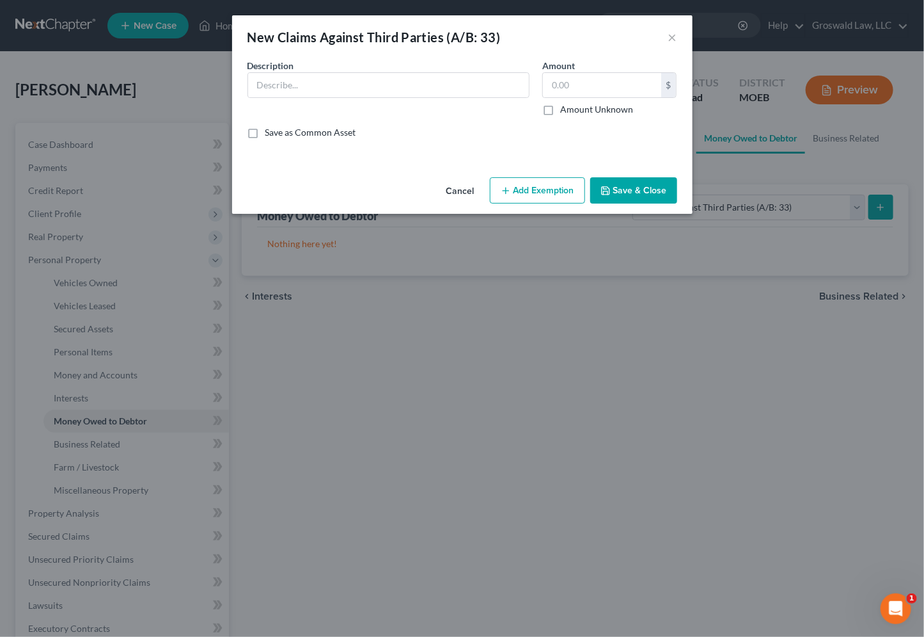
click at [534, 134] on div "Save as Common Asset" at bounding box center [463, 132] width 430 height 13
drag, startPoint x: 458, startPoint y: 83, endPoint x: 484, endPoint y: 102, distance: 32.1
click at [458, 83] on input "text" at bounding box center [388, 85] width 281 height 24
paste input "21SL-CC00875 - [PERSON_NAME] V [PERSON_NAME]"
type input "21SL-CC00875 - [PERSON_NAME] V [PERSON_NAME]"
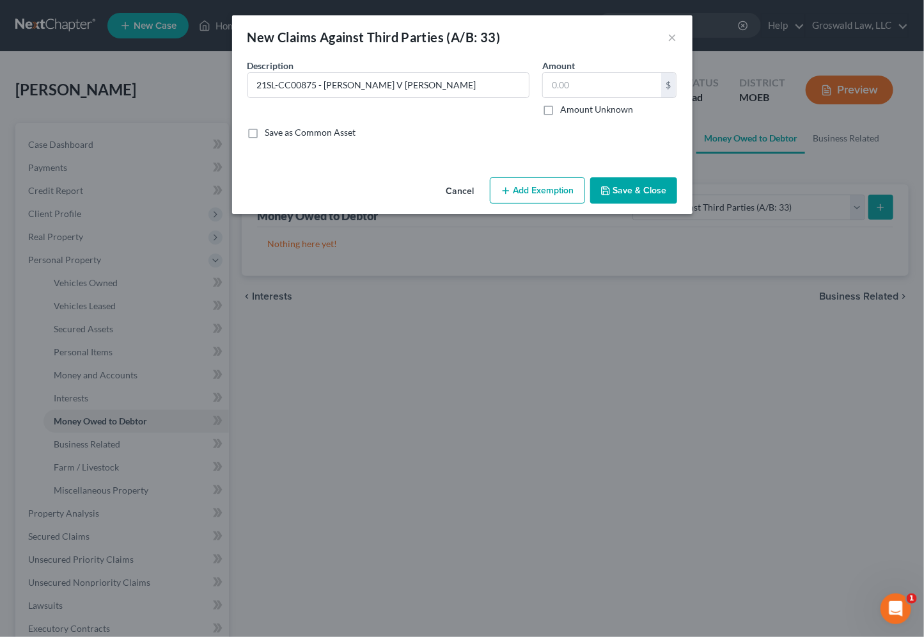
click at [560, 109] on label "Amount Unknown" at bounding box center [596, 109] width 73 height 13
click at [566, 109] on input "Amount Unknown" at bounding box center [570, 107] width 8 height 8
checkbox input "true"
type input "0.00"
click at [631, 194] on button "Save & Close" at bounding box center [633, 190] width 87 height 27
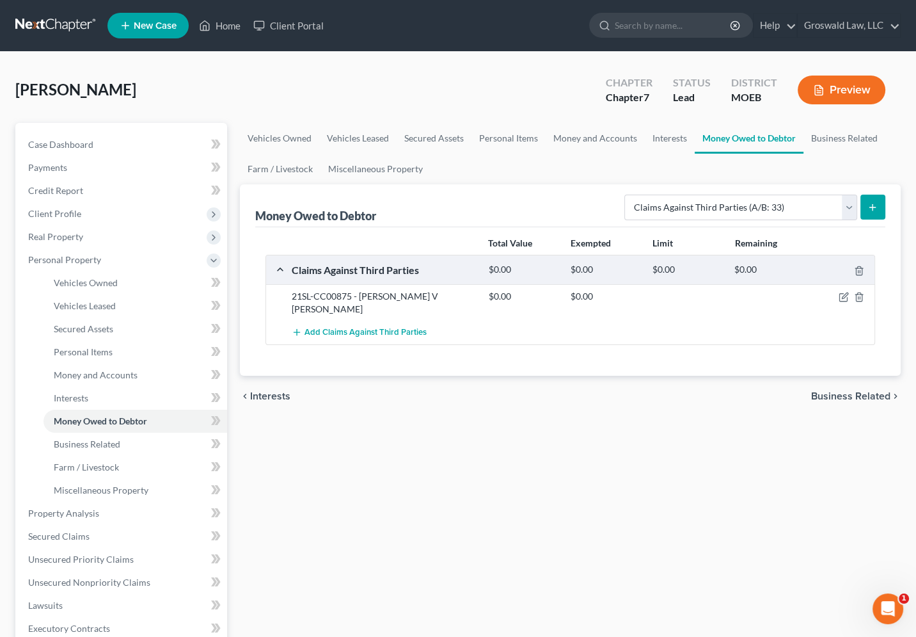
click at [721, 109] on div "Chapter Chapter 7 Status Lead District MOEB Preview" at bounding box center [745, 89] width 310 height 45
drag, startPoint x: 67, startPoint y: 212, endPoint x: 70, endPoint y: 221, distance: 9.3
click at [68, 213] on span "Client Profile" at bounding box center [54, 213] width 53 height 11
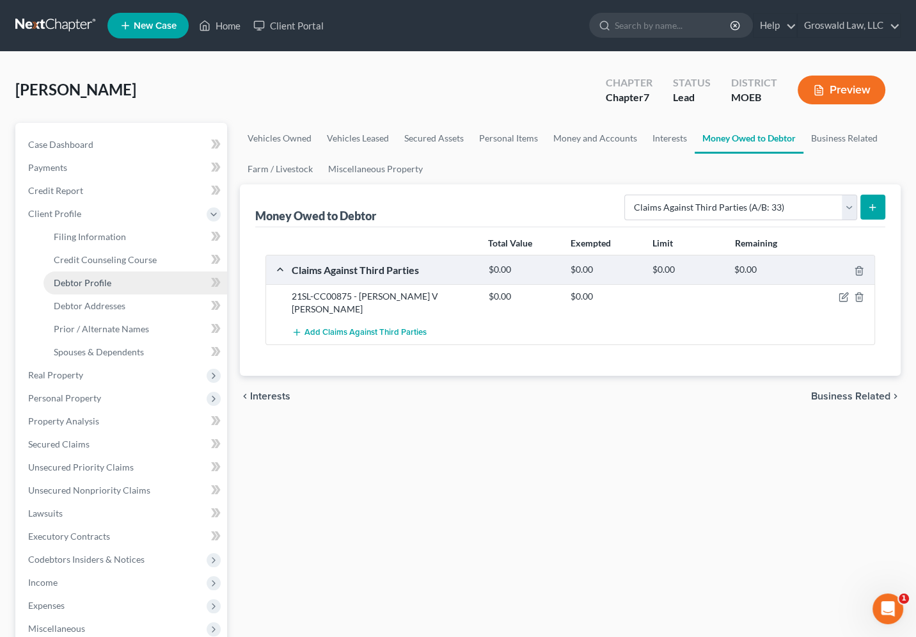
click at [92, 283] on span "Debtor Profile" at bounding box center [83, 282] width 58 height 11
select select "0"
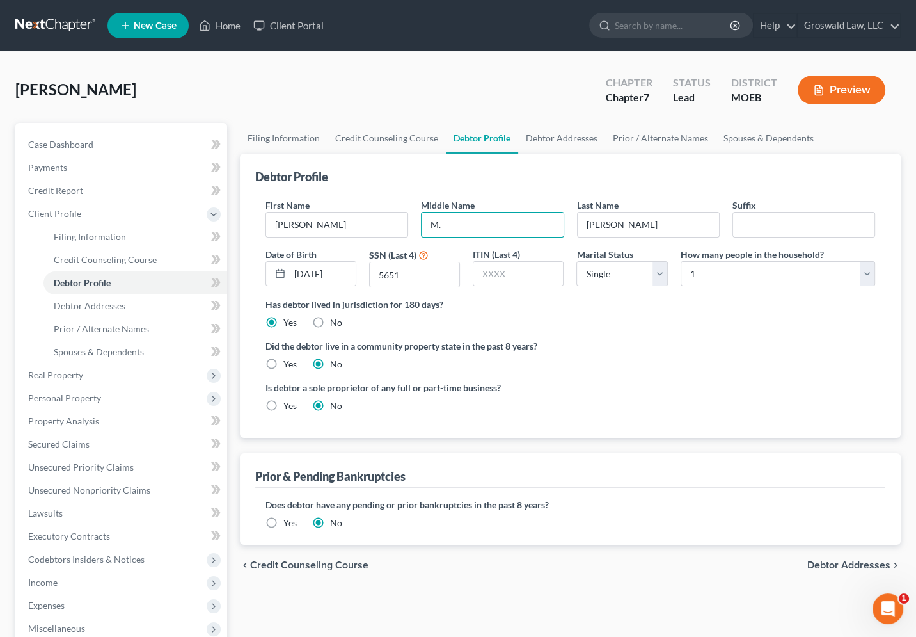
drag, startPoint x: 464, startPoint y: 218, endPoint x: 922, endPoint y: 9, distance: 504.1
click at [352, 195] on div "First Name [PERSON_NAME] Middle Name M. Last Name [PERSON_NAME] Suffix Date of …" at bounding box center [570, 312] width 630 height 249
type input "[PERSON_NAME]"
drag, startPoint x: 766, startPoint y: 340, endPoint x: 795, endPoint y: 353, distance: 31.8
click at [768, 340] on label "Did the debtor live in a community property state in the past 8 years?" at bounding box center [570, 345] width 610 height 13
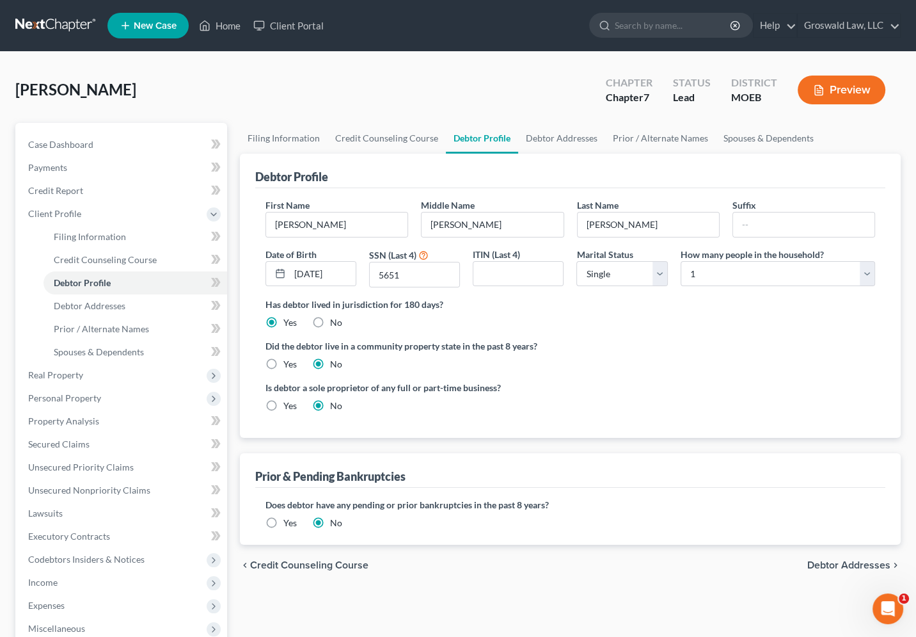
click at [728, 406] on div "Is debtor a sole proprietor of any full or part-time business? Yes No" at bounding box center [570, 402] width 622 height 42
drag, startPoint x: 709, startPoint y: 377, endPoint x: 488, endPoint y: 96, distance: 357.7
click at [709, 377] on ng-include "First Name [PERSON_NAME] Middle Name [PERSON_NAME] Last Name [PERSON_NAME] Suff…" at bounding box center [570, 310] width 610 height 224
click at [538, 127] on link "Debtor Addresses" at bounding box center [561, 138] width 87 height 31
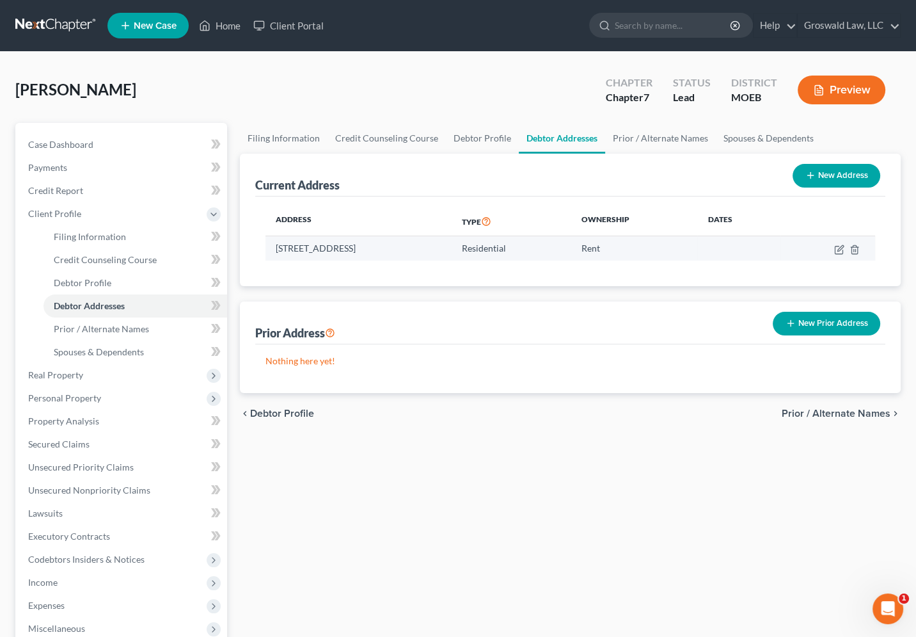
drag, startPoint x: 356, startPoint y: 252, endPoint x: 299, endPoint y: 242, distance: 57.7
click at [268, 245] on td "[STREET_ADDRESS]" at bounding box center [358, 248] width 186 height 24
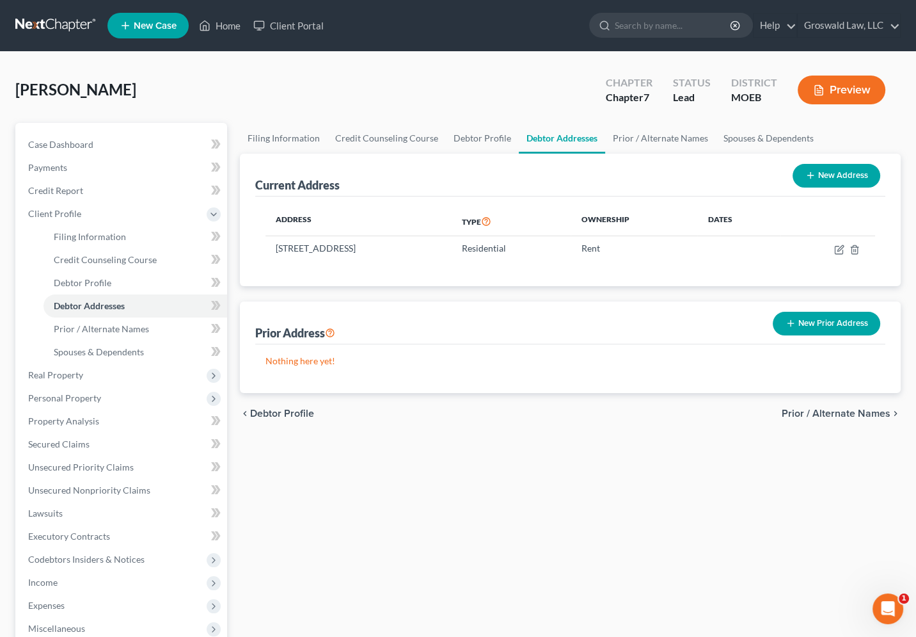
copy td "[STREET_ADDRESS]"
click at [696, 453] on div "Filing Information Credit Counseling Course Debtor Profile Debtor Addresses Pri…" at bounding box center [570, 458] width 674 height 670
drag, startPoint x: 501, startPoint y: 509, endPoint x: 178, endPoint y: 169, distance: 469.2
click at [502, 509] on div "Filing Information Credit Counseling Course Debtor Profile Debtor Addresses Pri…" at bounding box center [570, 458] width 674 height 670
click at [109, 145] on link "Case Dashboard" at bounding box center [122, 144] width 209 height 23
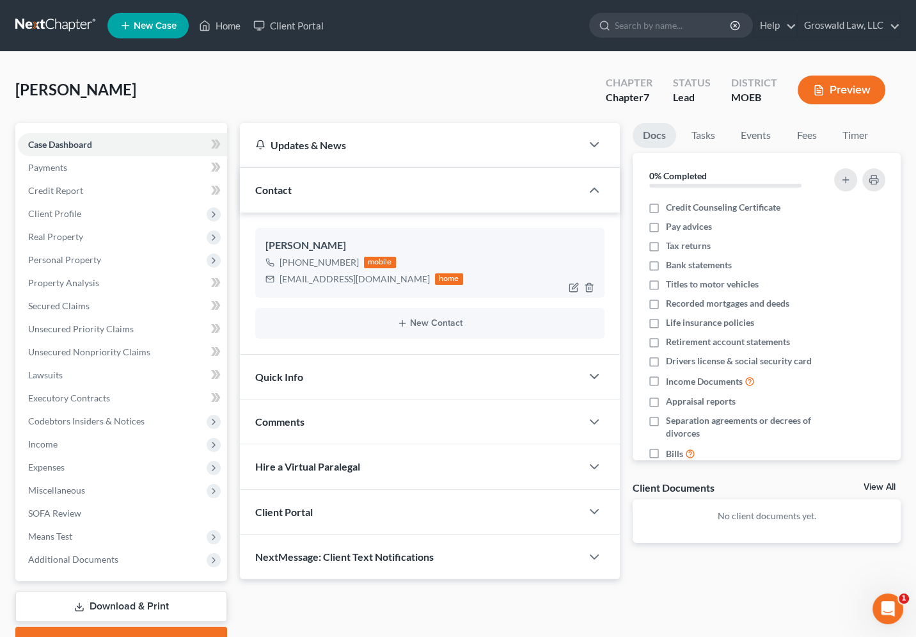
drag, startPoint x: 345, startPoint y: 261, endPoint x: 315, endPoint y: 258, distance: 30.8
click at [315, 258] on div "[PHONE_NUMBER]" at bounding box center [319, 262] width 79 height 13
drag, startPoint x: 560, startPoint y: 83, endPoint x: 344, endPoint y: 273, distance: 287.8
click at [558, 84] on div "[PERSON_NAME] Upgraded Chapter Chapter 7 Status Lead District MOEB Preview" at bounding box center [457, 95] width 885 height 56
drag, startPoint x: 347, startPoint y: 277, endPoint x: 115, endPoint y: 257, distance: 233.1
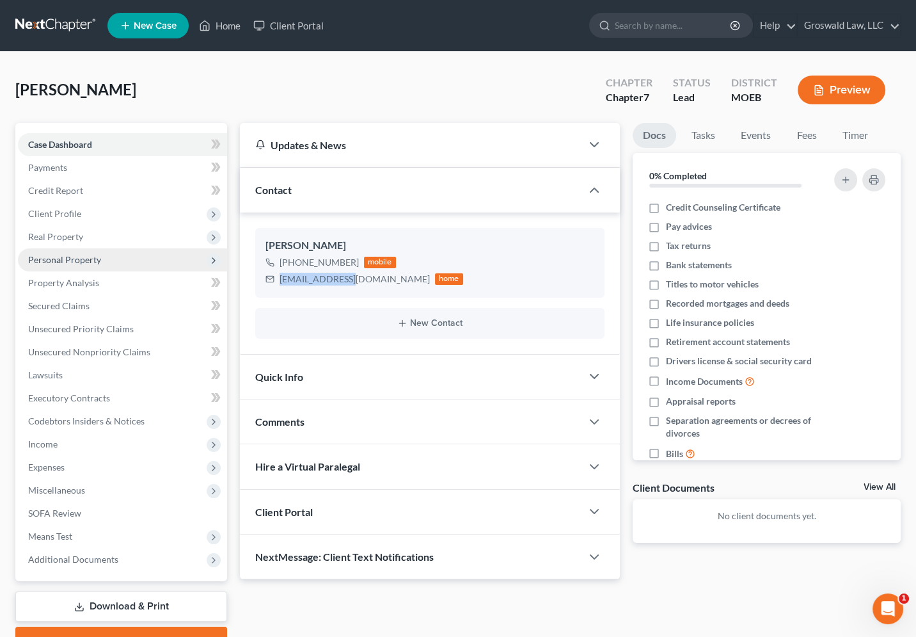
click at [281, 276] on div "[EMAIL_ADDRESS][DOMAIN_NAME]" at bounding box center [355, 279] width 150 height 13
copy div "[EMAIL_ADDRESS][DOMAIN_NAME]"
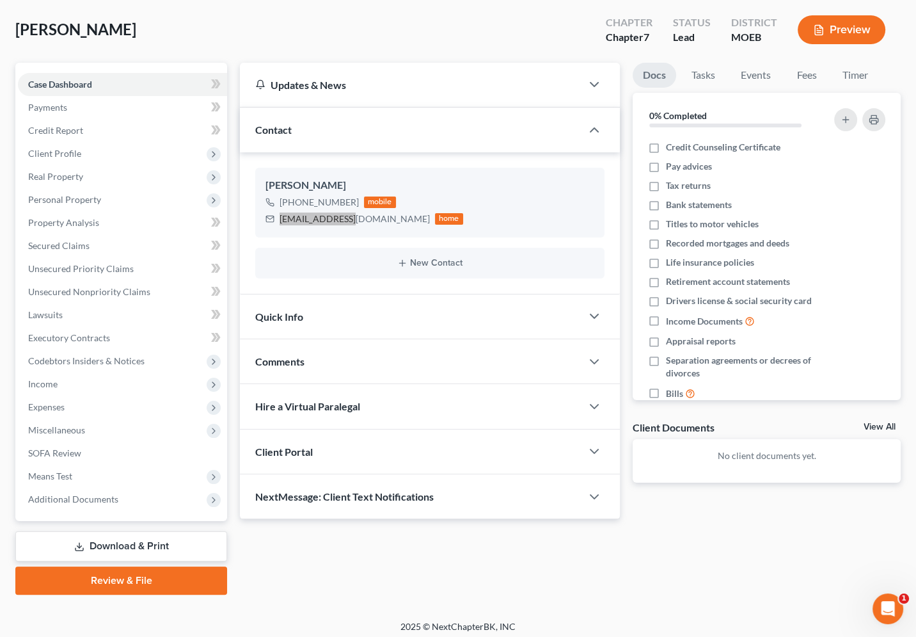
scroll to position [64, 0]
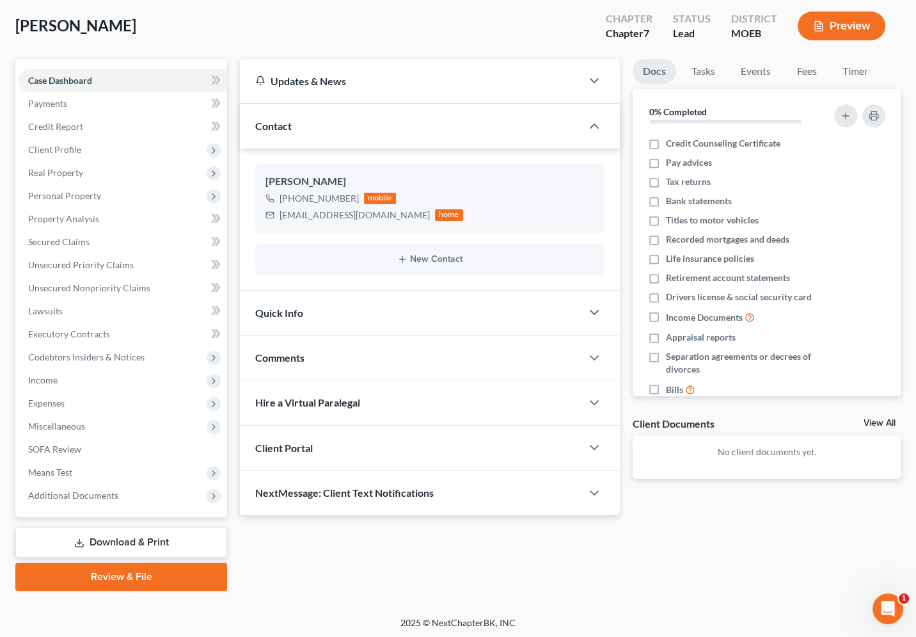
click at [723, 560] on div "Updates & News × [US_STATE] [GEOGRAPHIC_DATA] Notes: Take a look at NextChapter…" at bounding box center [570, 325] width 674 height 532
click at [115, 485] on span "Additional Documents" at bounding box center [122, 495] width 209 height 23
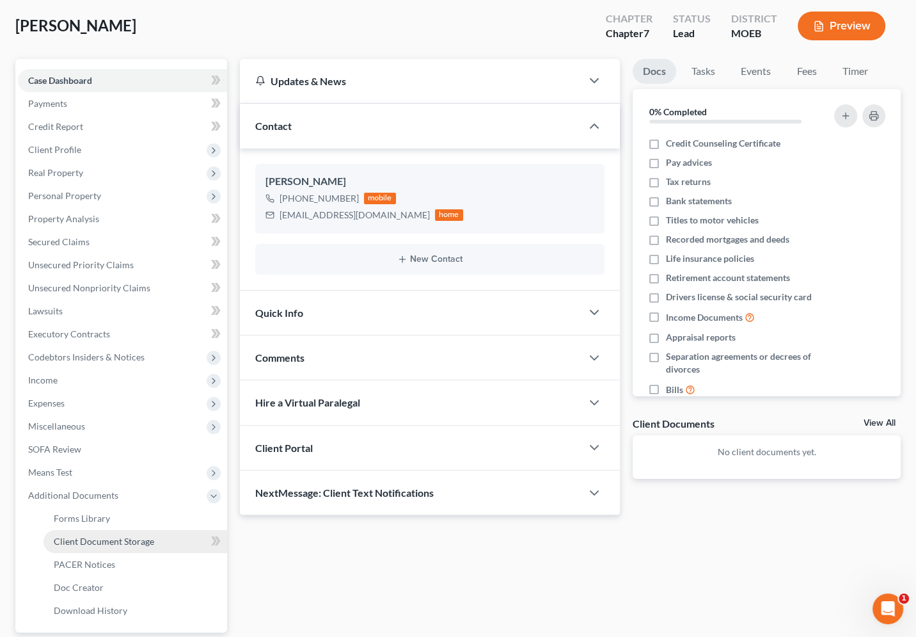
click at [139, 542] on span "Client Document Storage" at bounding box center [104, 540] width 100 height 11
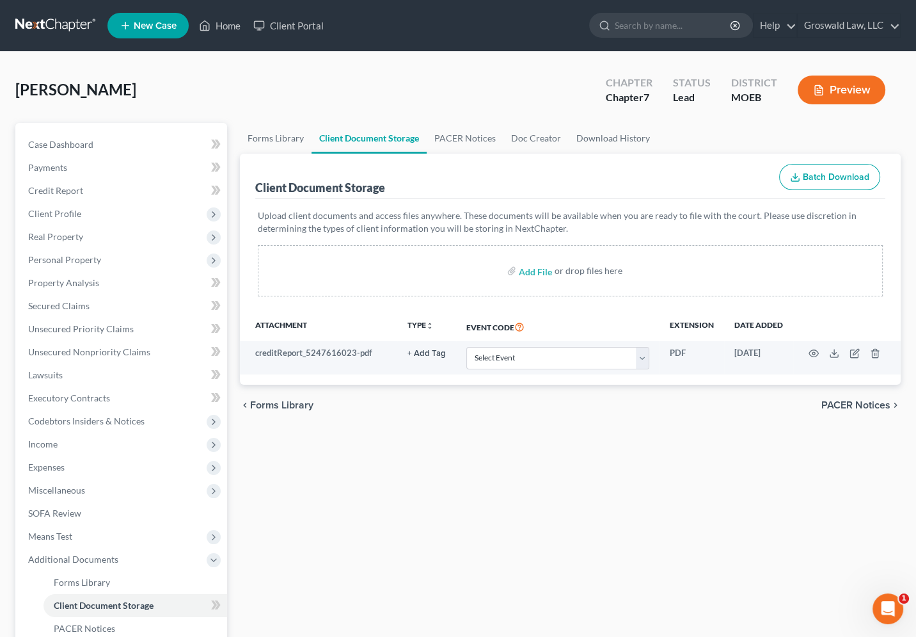
click at [658, 157] on div "Client Document Storage Batch Download" at bounding box center [570, 177] width 630 height 46
click at [92, 137] on link "Case Dashboard" at bounding box center [122, 144] width 209 height 23
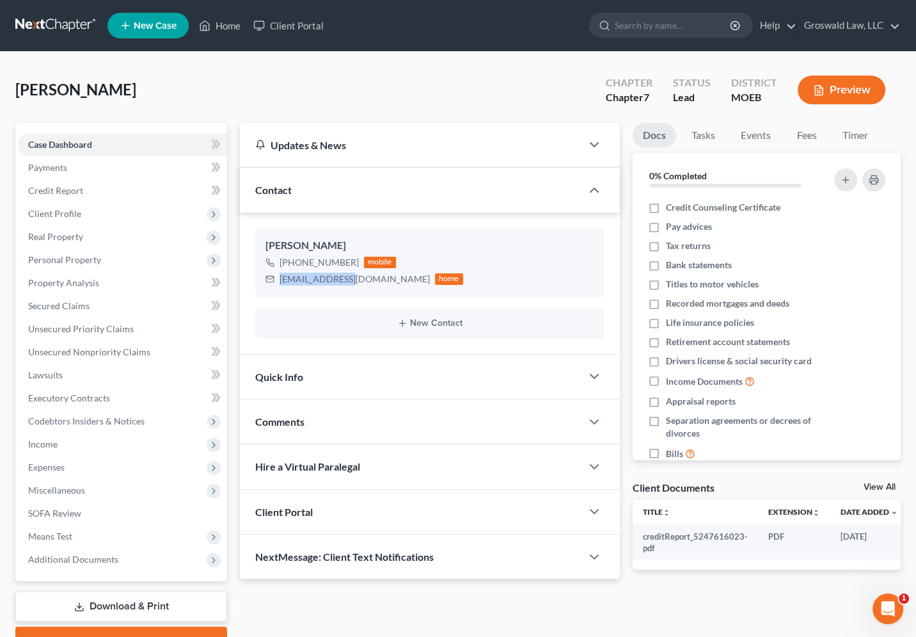
drag, startPoint x: 348, startPoint y: 282, endPoint x: 328, endPoint y: 176, distance: 108.1
click at [278, 272] on div "[EMAIL_ADDRESS][DOMAIN_NAME] home" at bounding box center [364, 279] width 198 height 17
copy div "[EMAIL_ADDRESS][DOMAIN_NAME]"
click at [740, 619] on div "Updates & News × [US_STATE] [GEOGRAPHIC_DATA] Notes: Take a look at NextChapter…" at bounding box center [570, 389] width 674 height 532
drag, startPoint x: 363, startPoint y: 419, endPoint x: 360, endPoint y: 432, distance: 13.8
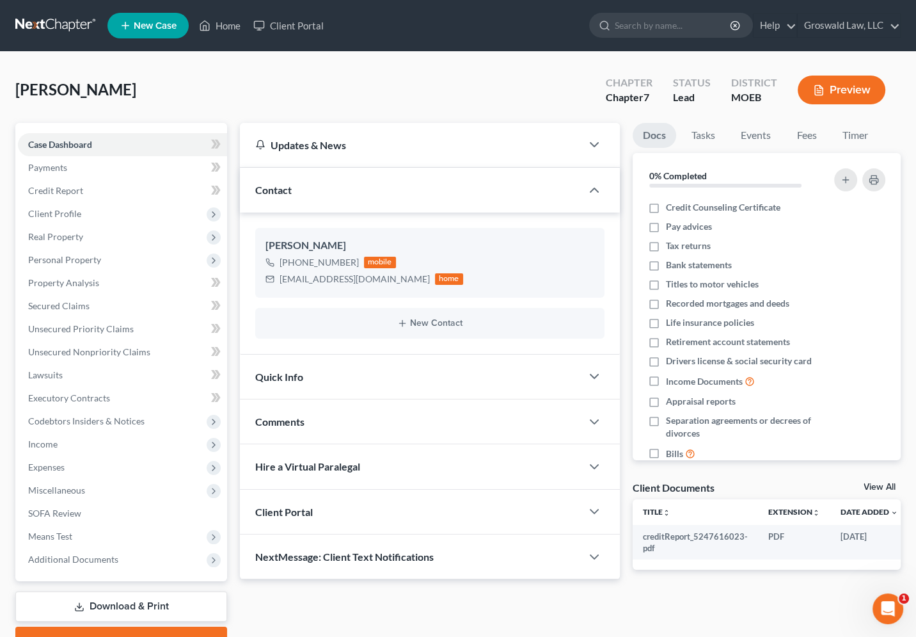
click at [363, 419] on div "Comments" at bounding box center [411, 421] width 342 height 44
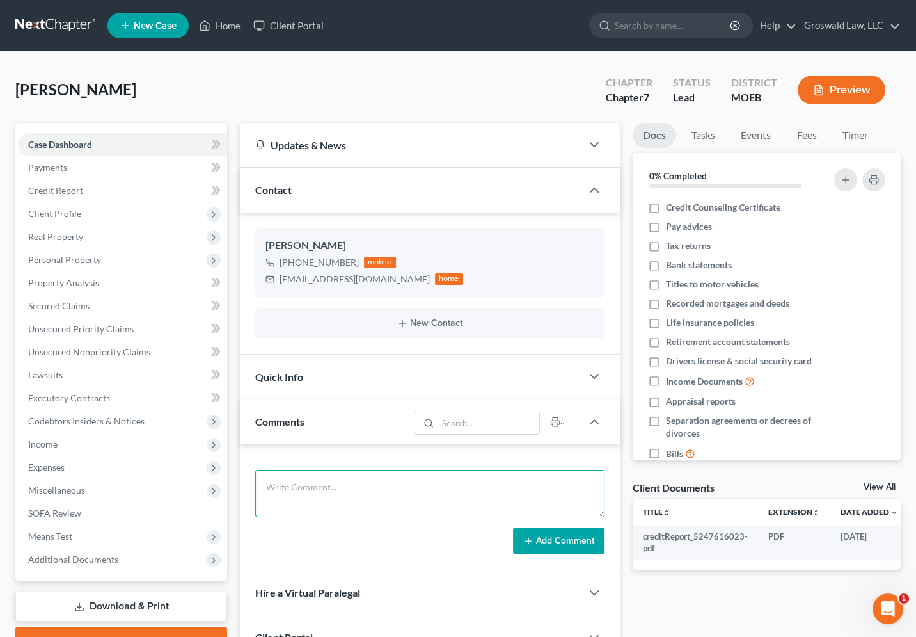
click at [305, 499] on textarea at bounding box center [429, 493] width 349 height 47
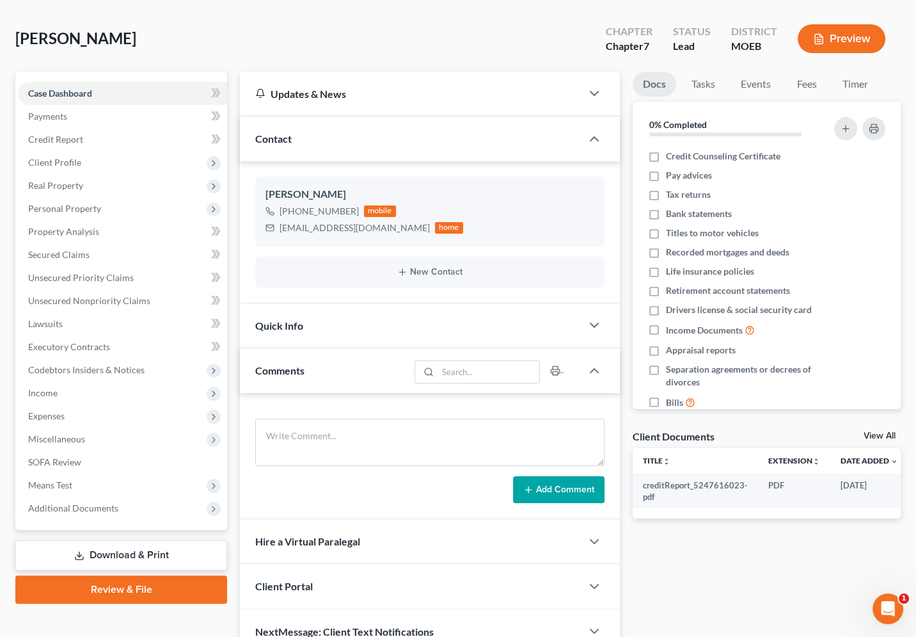
scroll to position [115, 0]
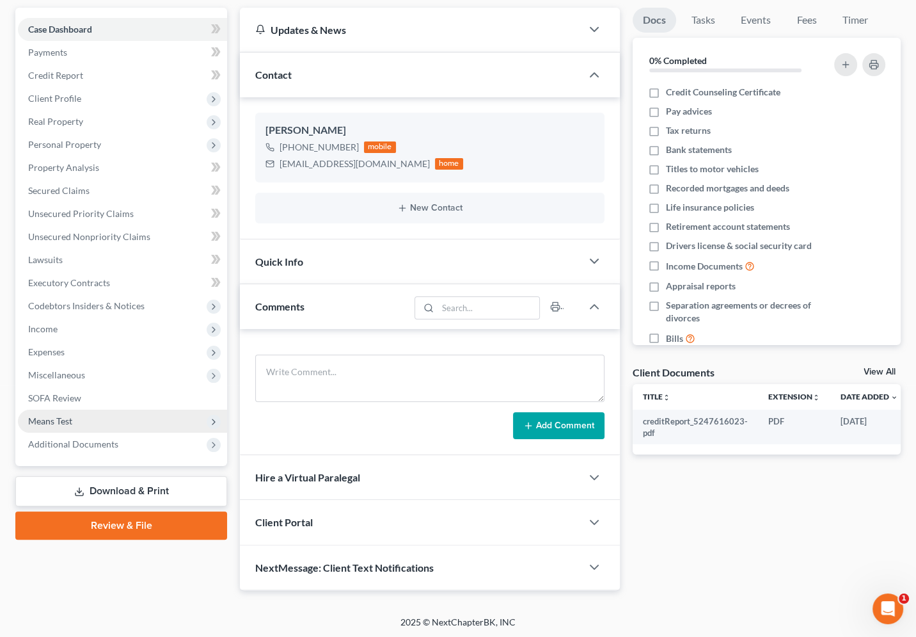
drag, startPoint x: 70, startPoint y: 448, endPoint x: 122, endPoint y: 418, distance: 59.0
click at [70, 448] on span "Additional Documents" at bounding box center [122, 443] width 209 height 23
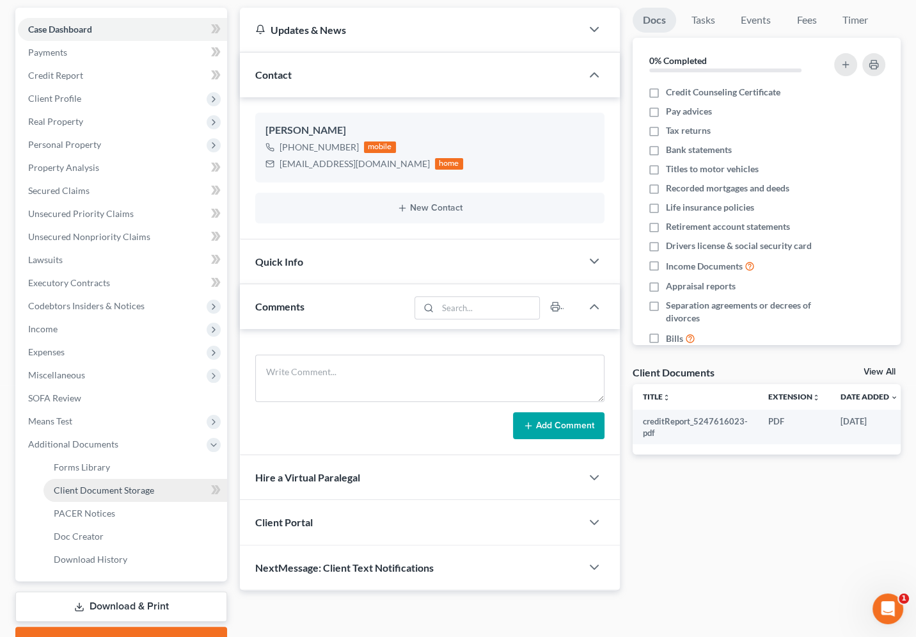
click at [94, 487] on span "Client Document Storage" at bounding box center [104, 489] width 100 height 11
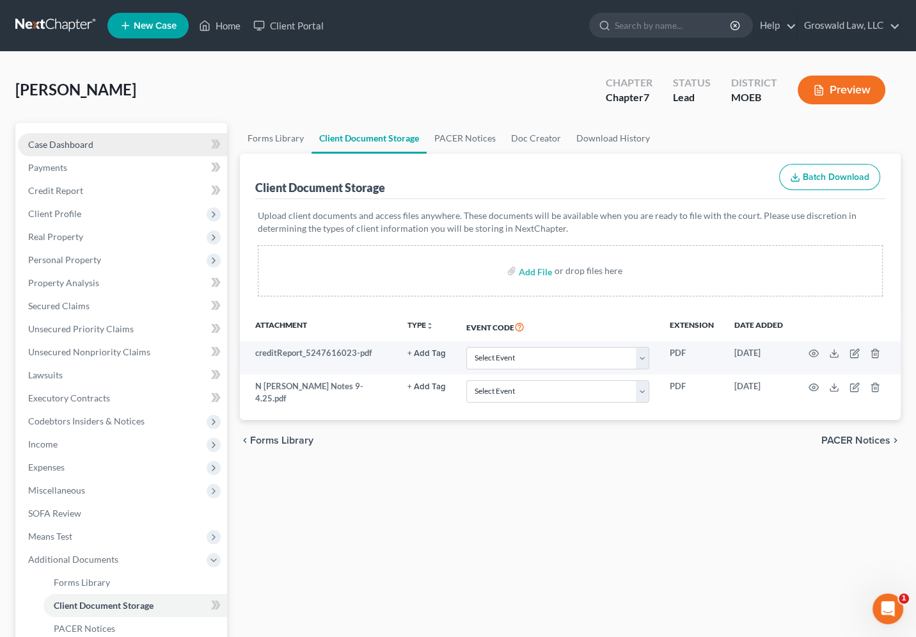
click at [104, 145] on link "Case Dashboard" at bounding box center [122, 144] width 209 height 23
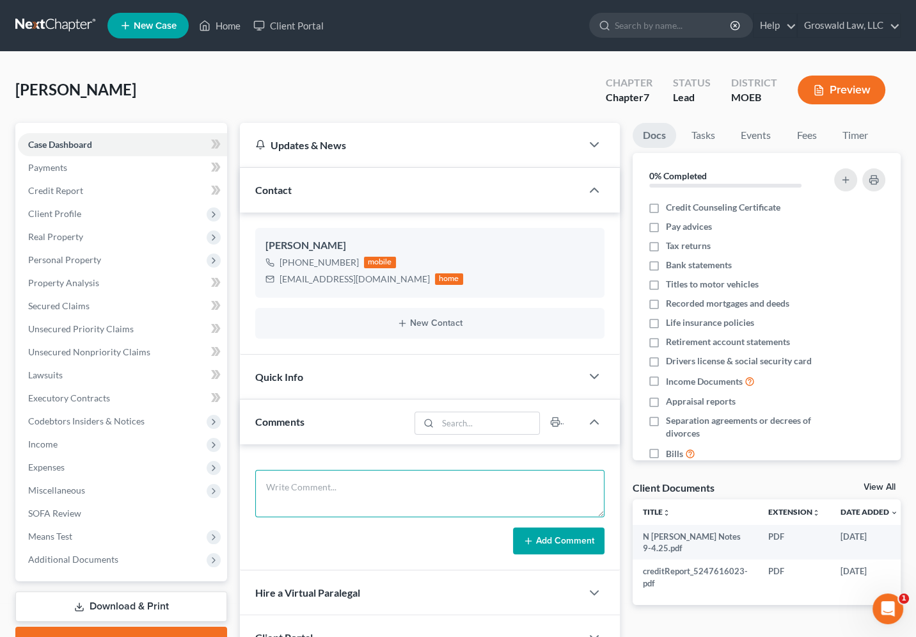
drag, startPoint x: 333, startPoint y: 493, endPoint x: 334, endPoint y: 486, distance: 6.4
click at [333, 493] on textarea at bounding box center [429, 493] width 349 height 47
type textarea "[DATE] - briefly spoke via phone , not enough debt to file BK"
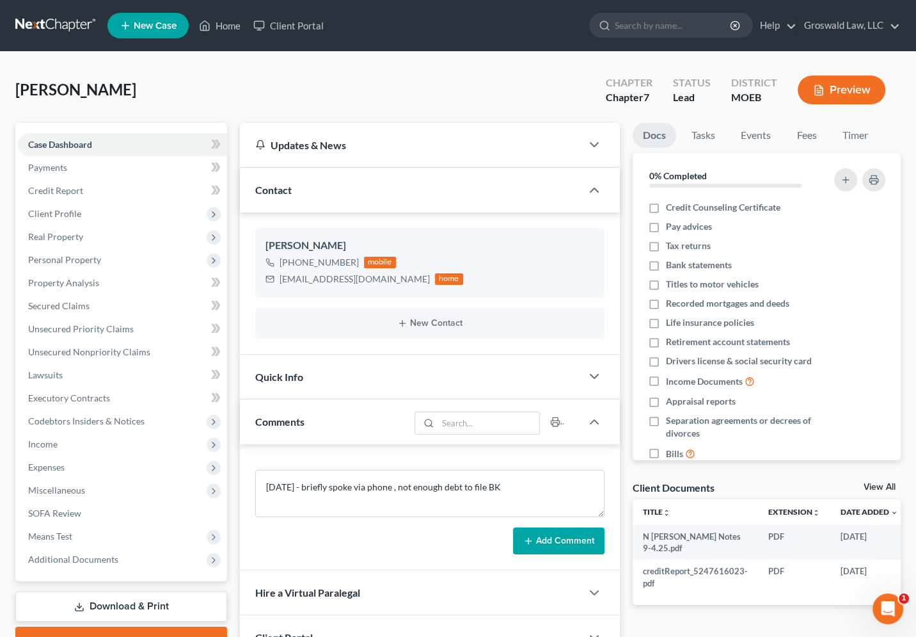
click at [556, 541] on button "Add Comment" at bounding box center [558, 540] width 91 height 27
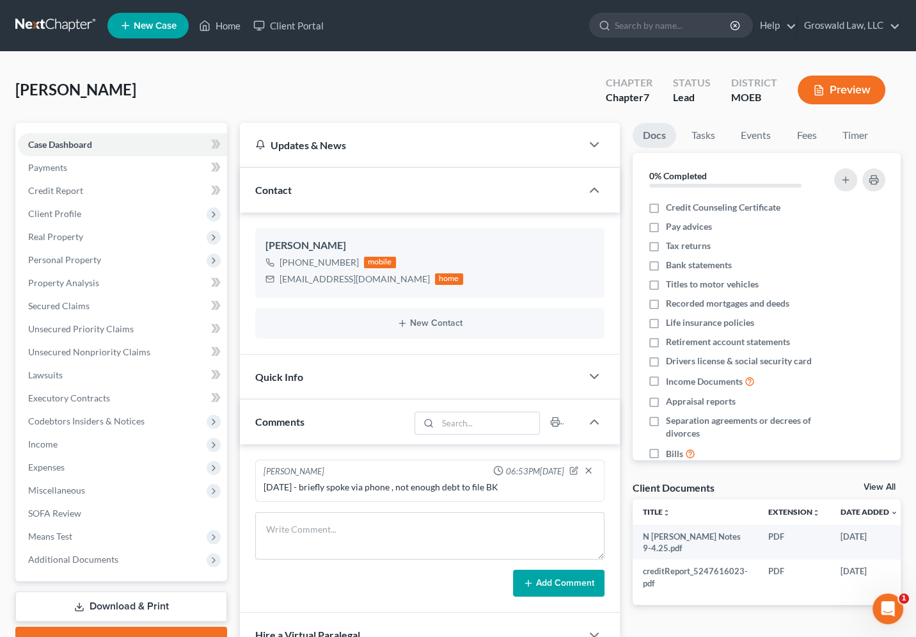
scroll to position [0, 36]
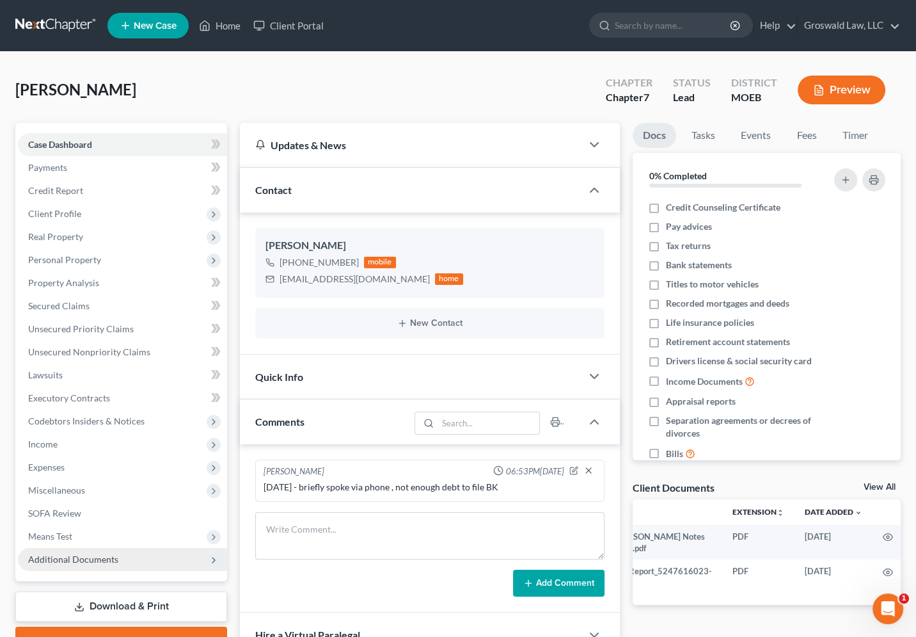
click at [124, 558] on span "Additional Documents" at bounding box center [122, 559] width 209 height 23
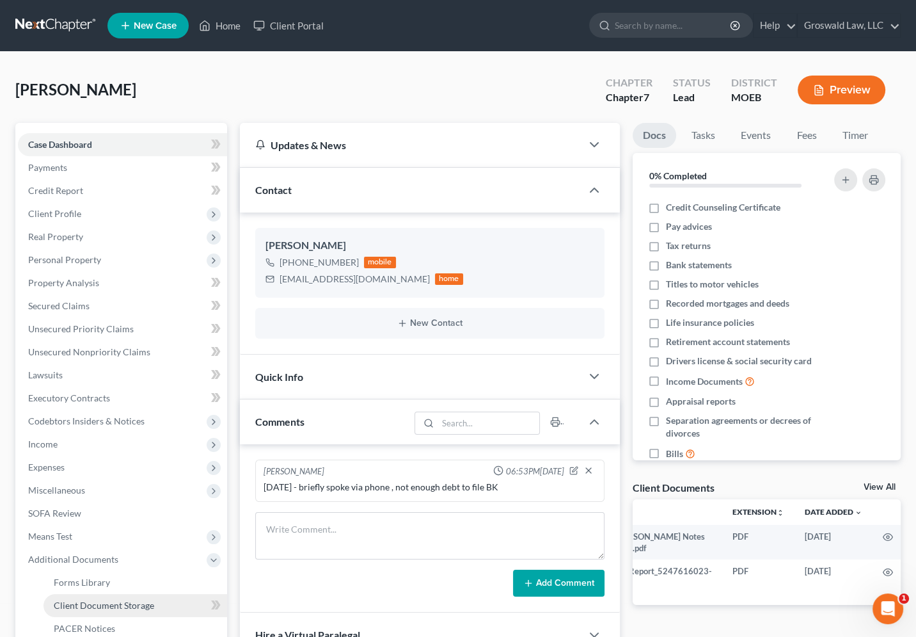
drag, startPoint x: 145, startPoint y: 604, endPoint x: 397, endPoint y: 409, distance: 318.7
click at [145, 603] on span "Client Document Storage" at bounding box center [104, 604] width 100 height 11
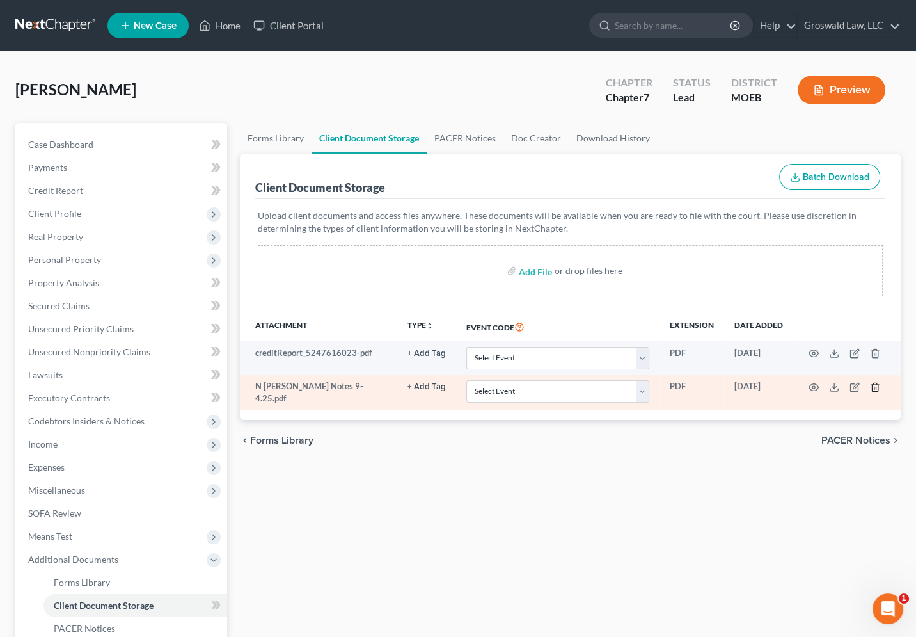
click at [872, 385] on icon "button" at bounding box center [875, 387] width 6 height 8
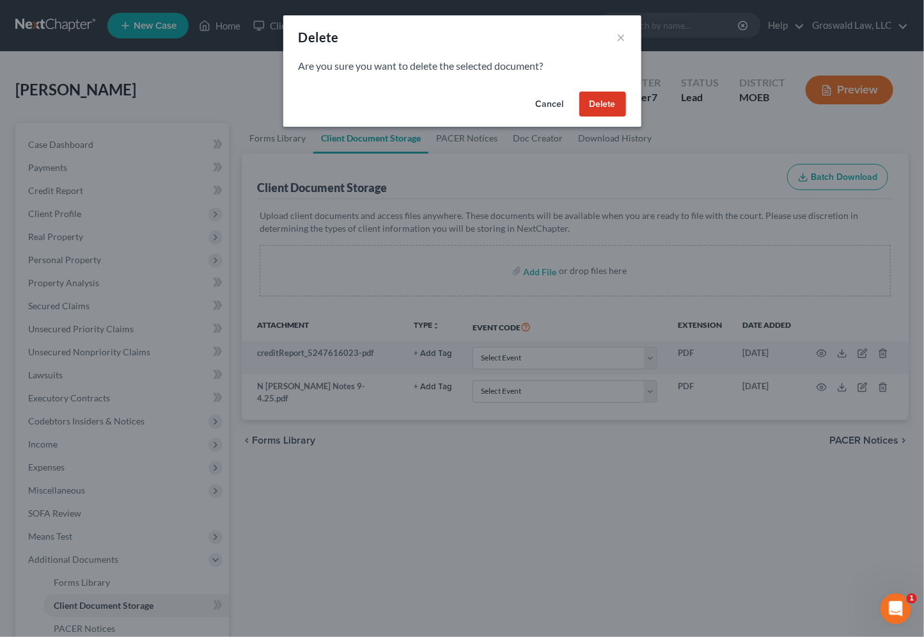
click at [597, 109] on button "Delete" at bounding box center [603, 104] width 47 height 26
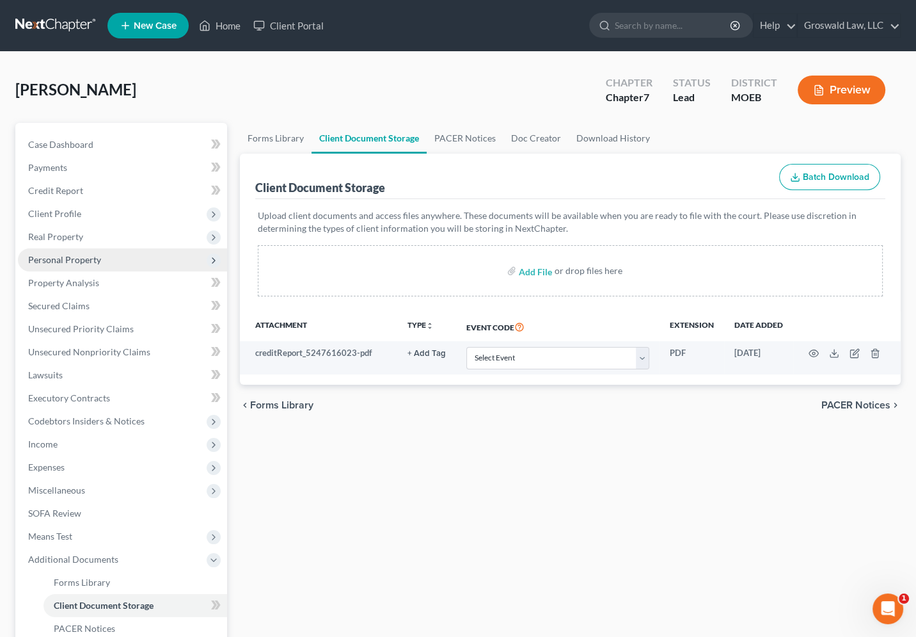
click at [71, 258] on span "Personal Property" at bounding box center [64, 259] width 73 height 11
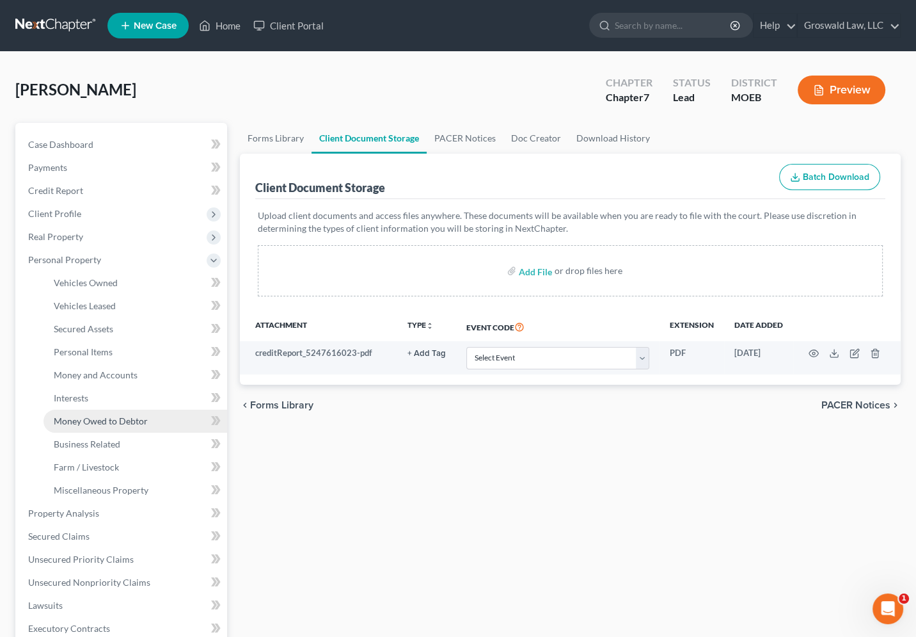
click at [101, 419] on span "Money Owed to Debtor" at bounding box center [101, 420] width 94 height 11
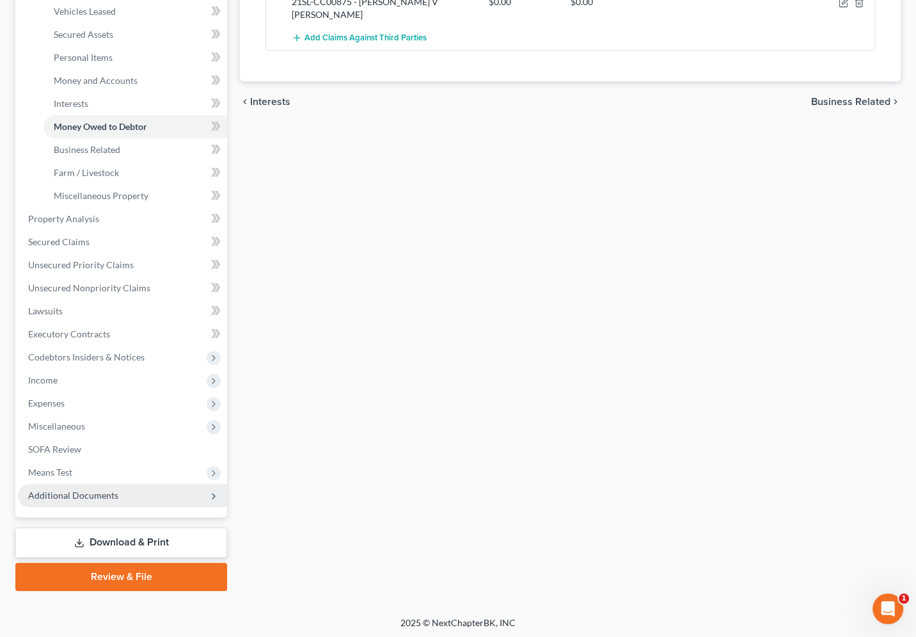
click at [127, 500] on span "Additional Documents" at bounding box center [122, 495] width 209 height 23
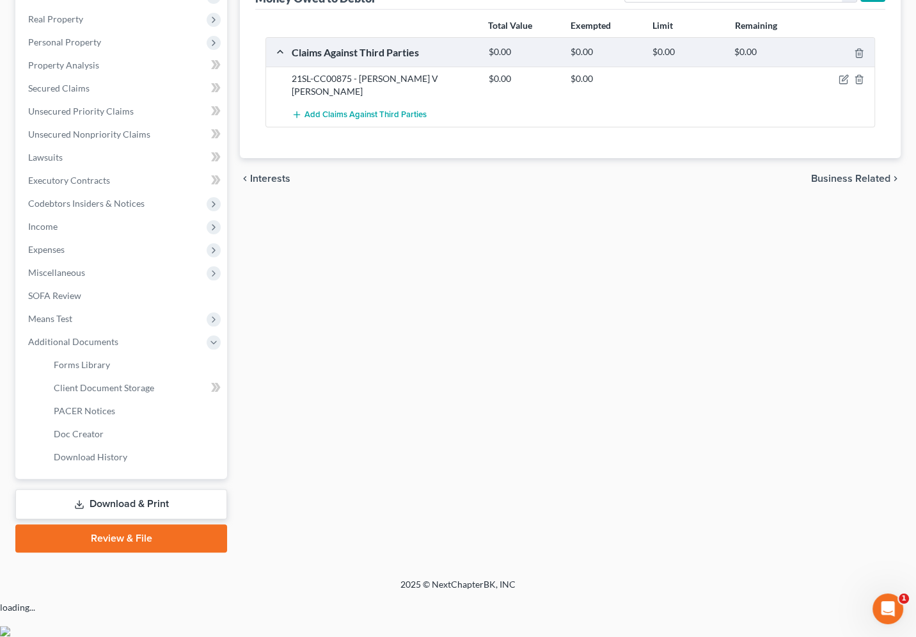
scroll to position [179, 0]
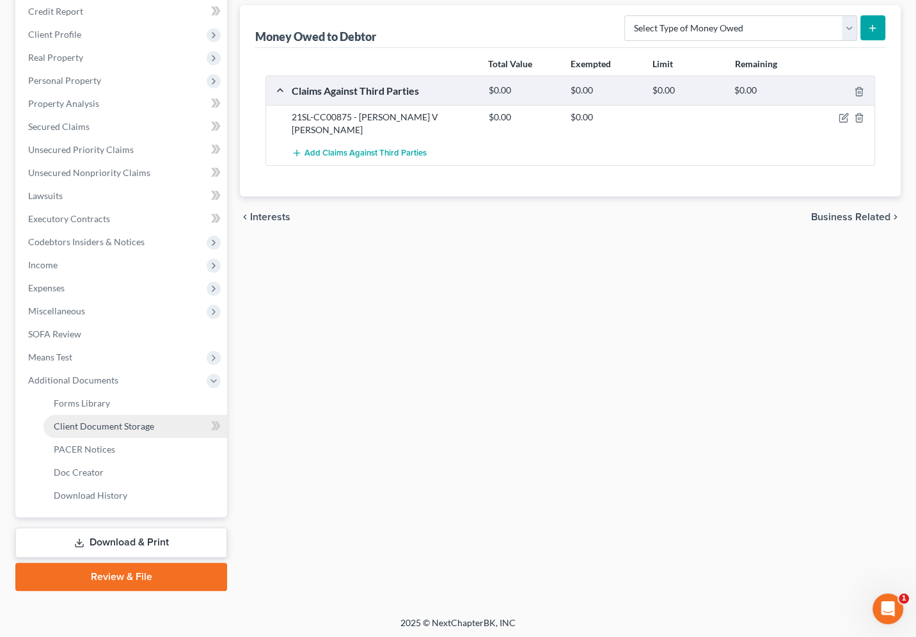
click at [111, 423] on span "Client Document Storage" at bounding box center [104, 425] width 100 height 11
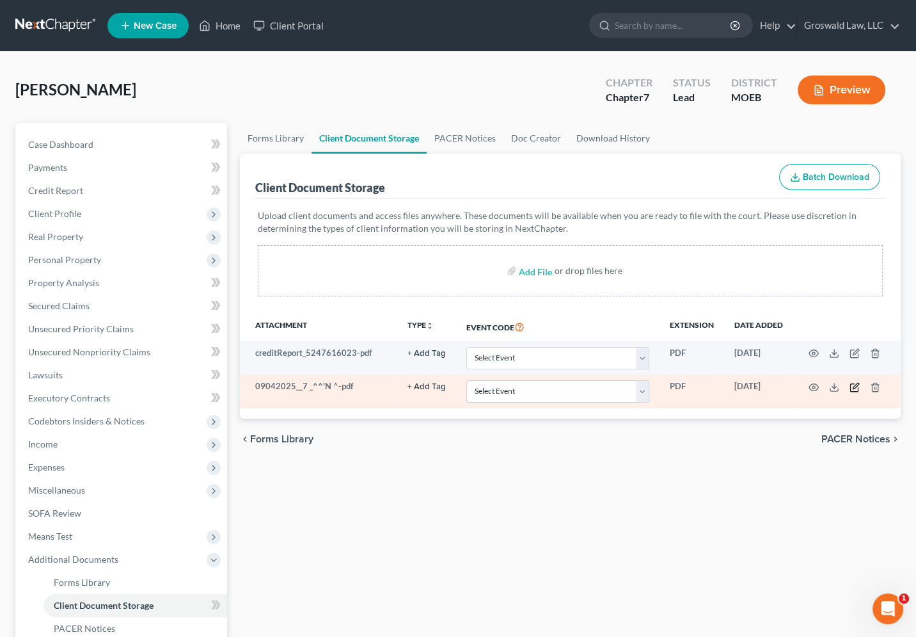
click at [855, 385] on icon "button" at bounding box center [855, 387] width 10 height 10
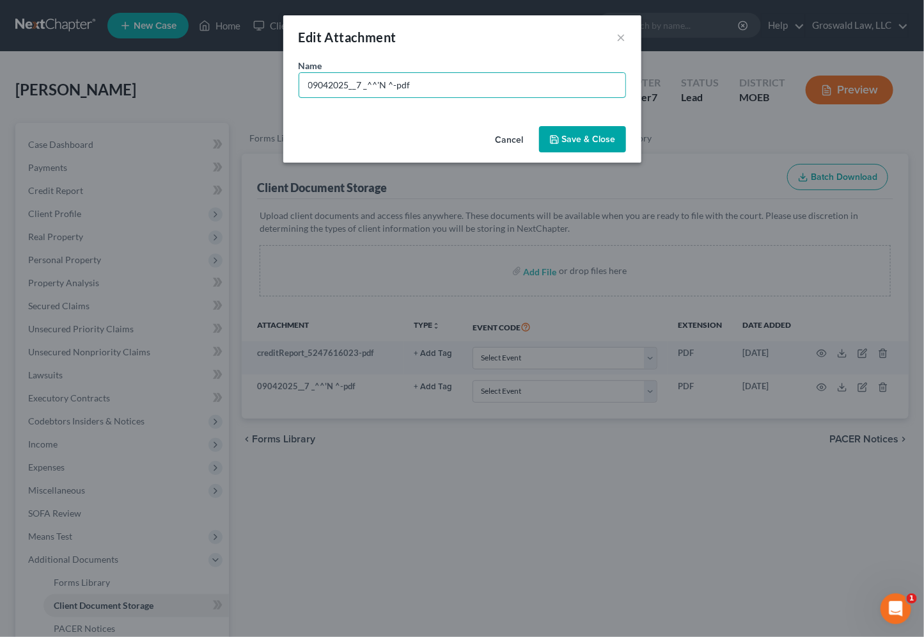
drag, startPoint x: 393, startPoint y: 88, endPoint x: 205, endPoint y: 88, distance: 188.7
click at [205, 88] on div "Edit Attachment × Name * 09042025__7 _^^'N ^-pdf Cancel Save & Close" at bounding box center [462, 318] width 924 height 637
type input "[PERSON_NAME] Notes [DATE]-pdf"
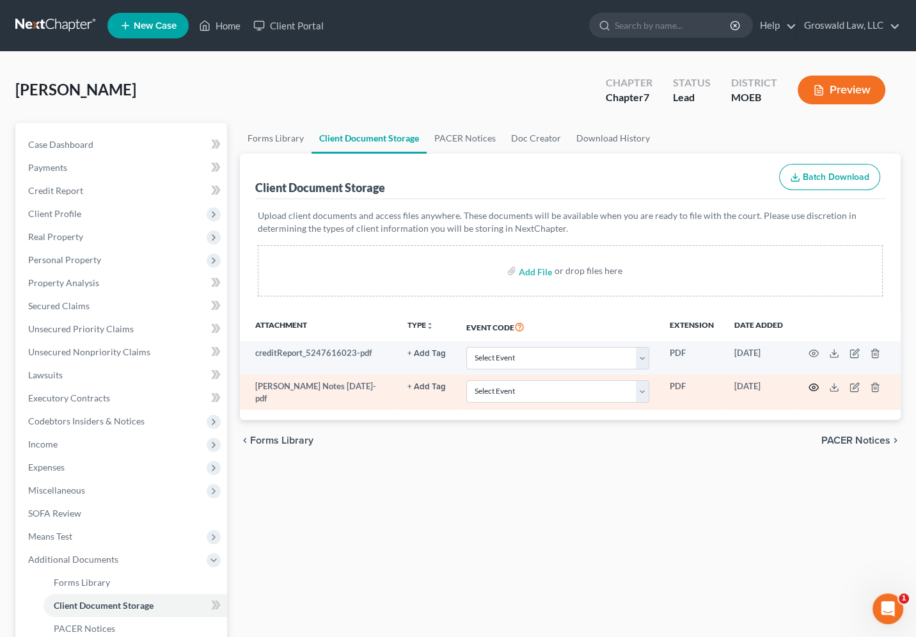
click at [812, 385] on icon "button" at bounding box center [814, 387] width 10 height 10
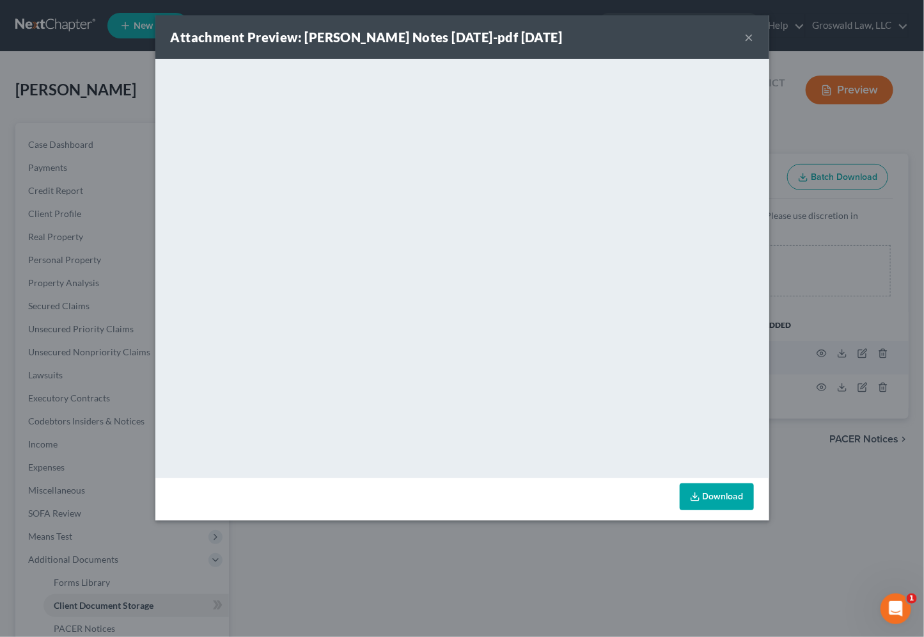
drag, startPoint x: 748, startPoint y: 38, endPoint x: 742, endPoint y: 28, distance: 12.1
click at [748, 38] on button "×" at bounding box center [749, 36] width 9 height 15
